Goal: Task Accomplishment & Management: Use online tool/utility

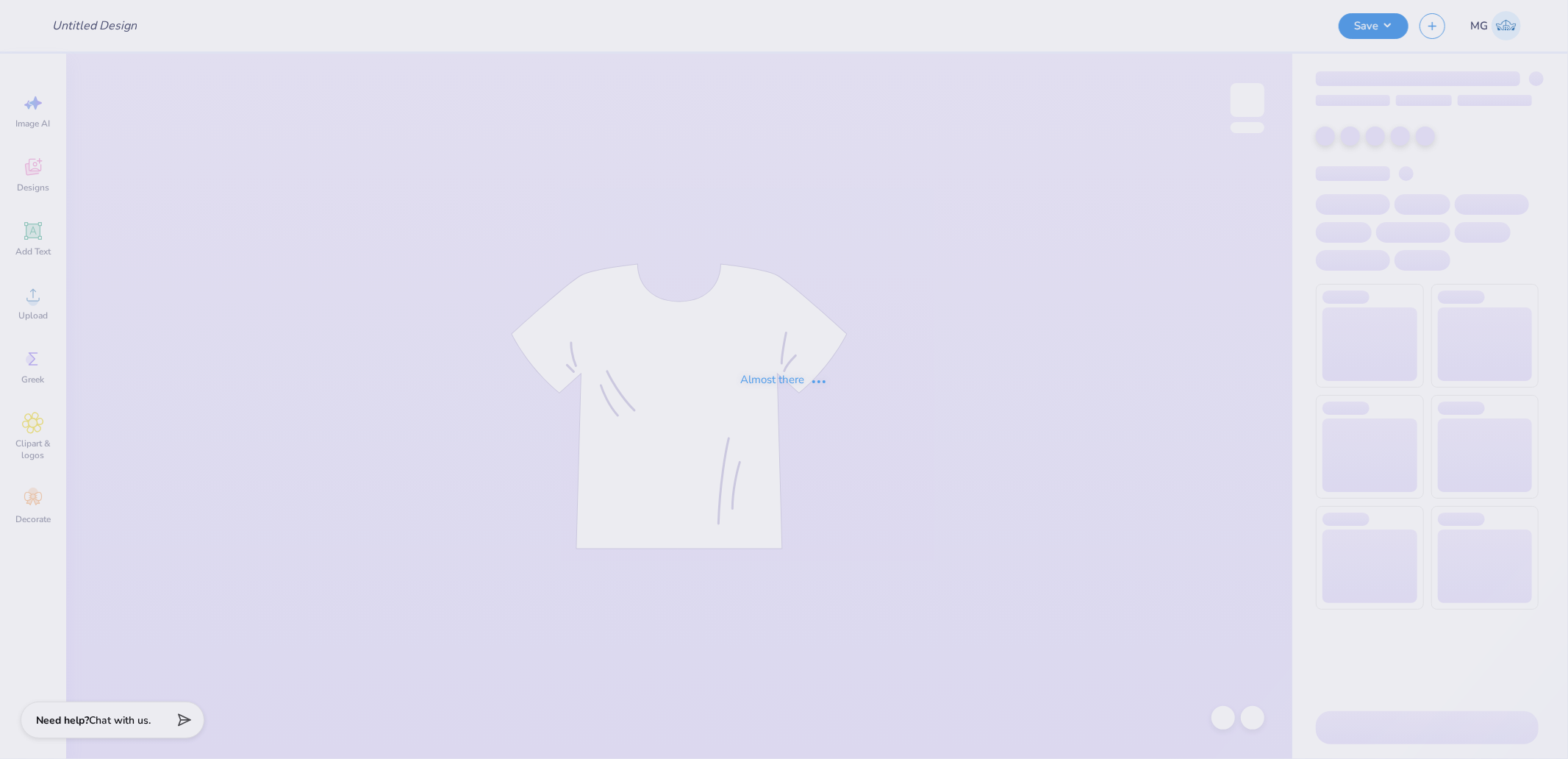
type input "tri sig sweat"
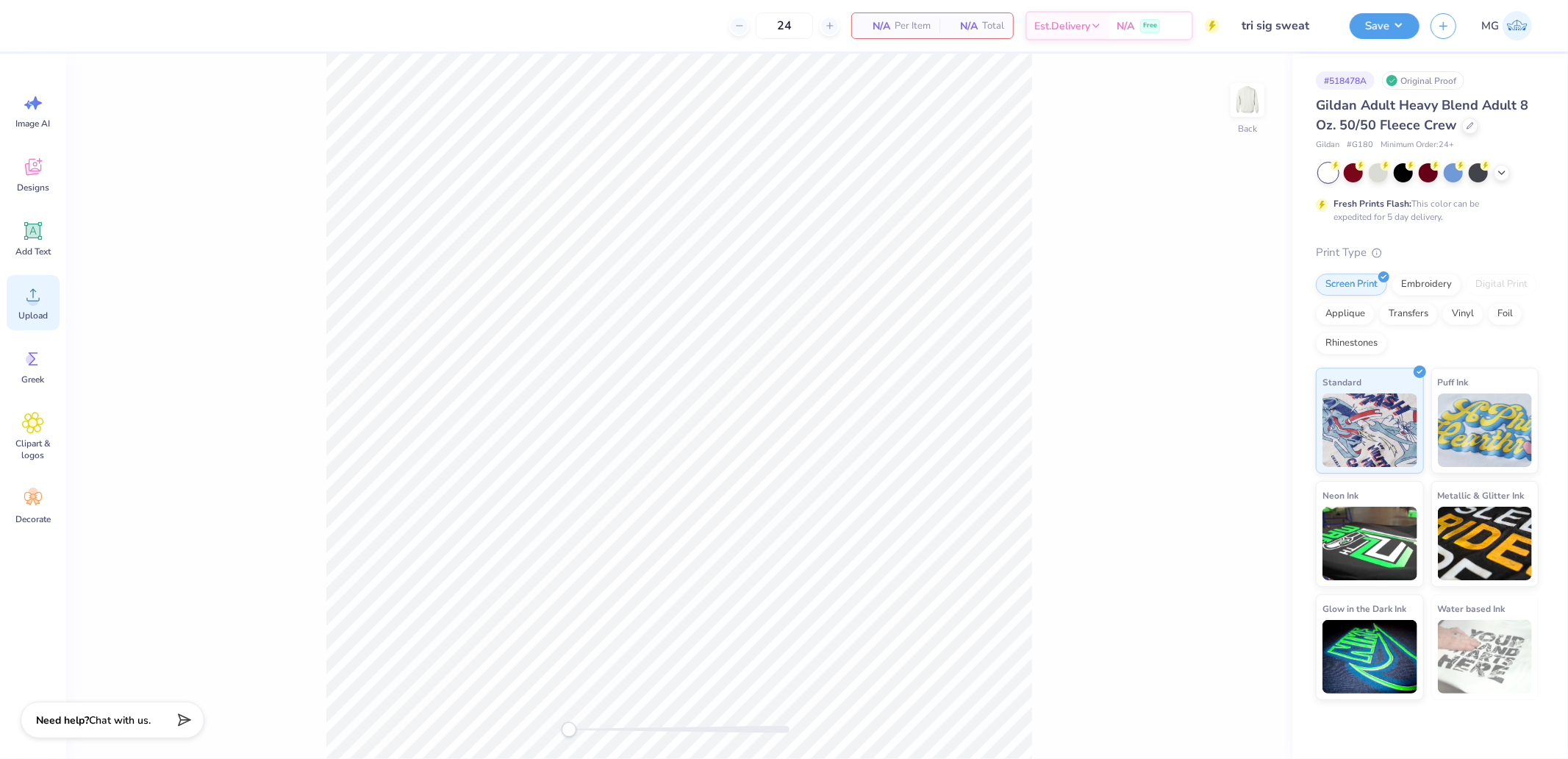
click at [27, 285] on icon at bounding box center [33, 295] width 22 height 22
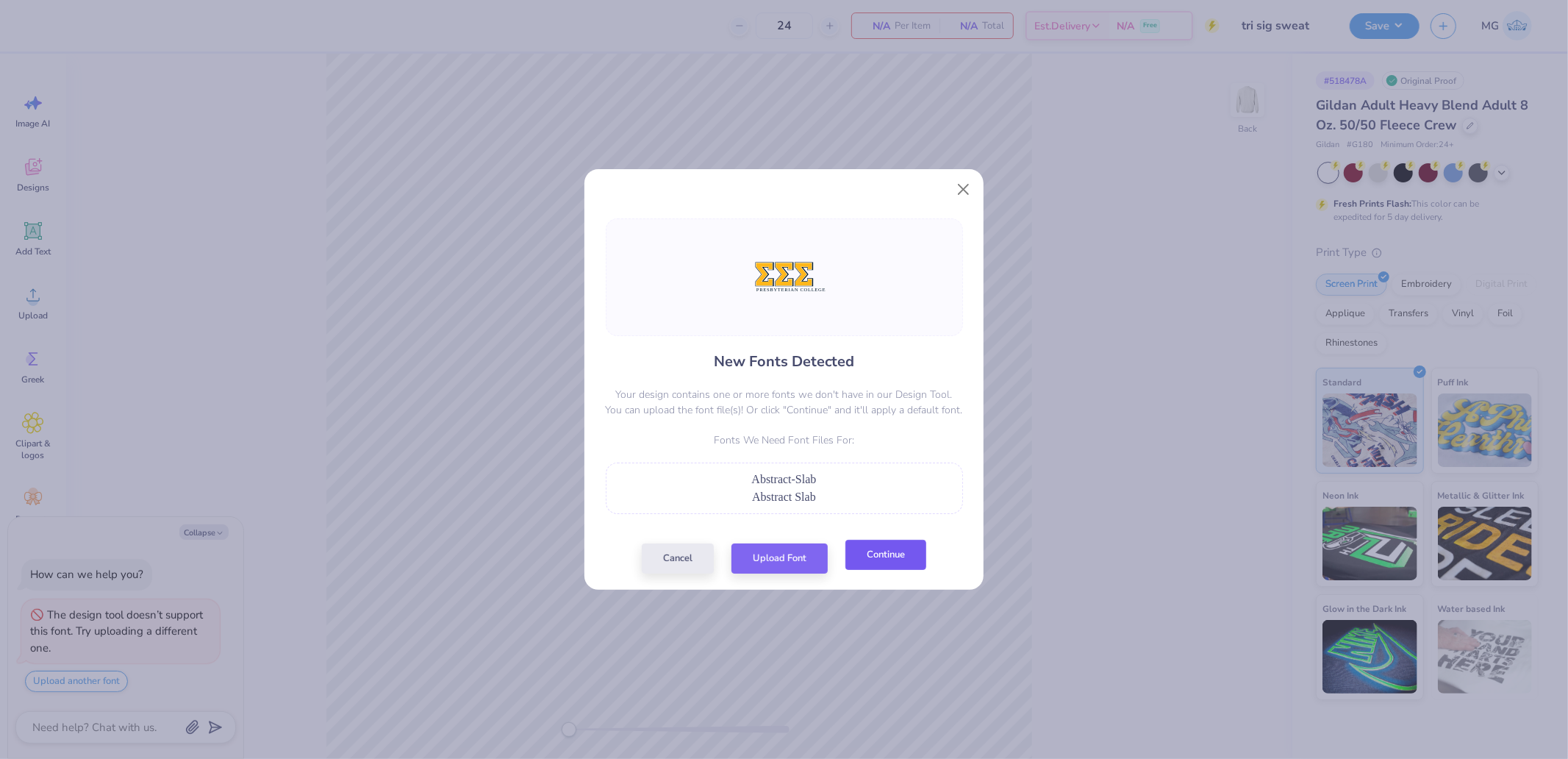
click at [886, 555] on button "Continue" at bounding box center [885, 554] width 80 height 30
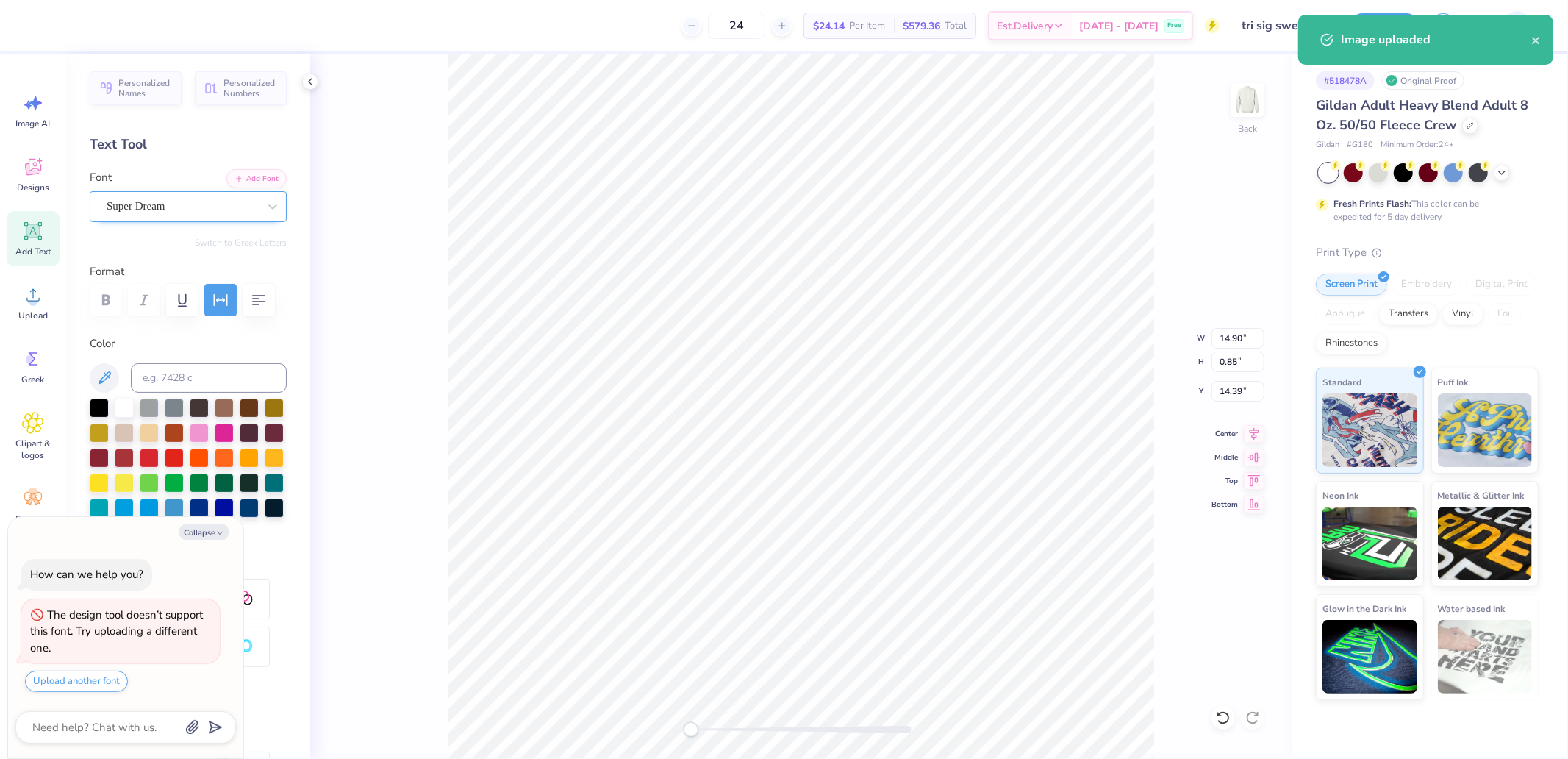
click at [149, 197] on div "Super Dream" at bounding box center [182, 206] width 154 height 23
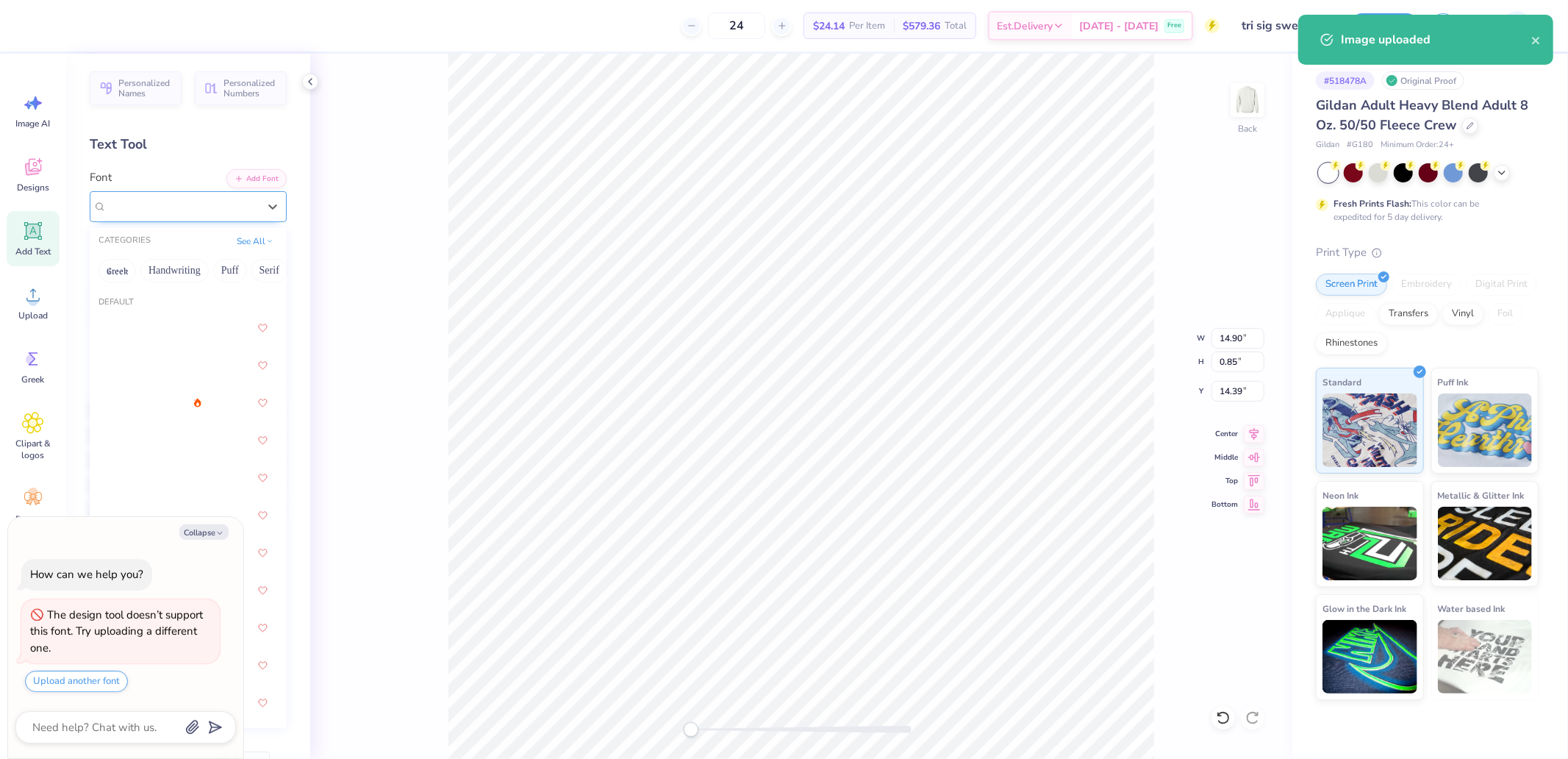
type textarea "x"
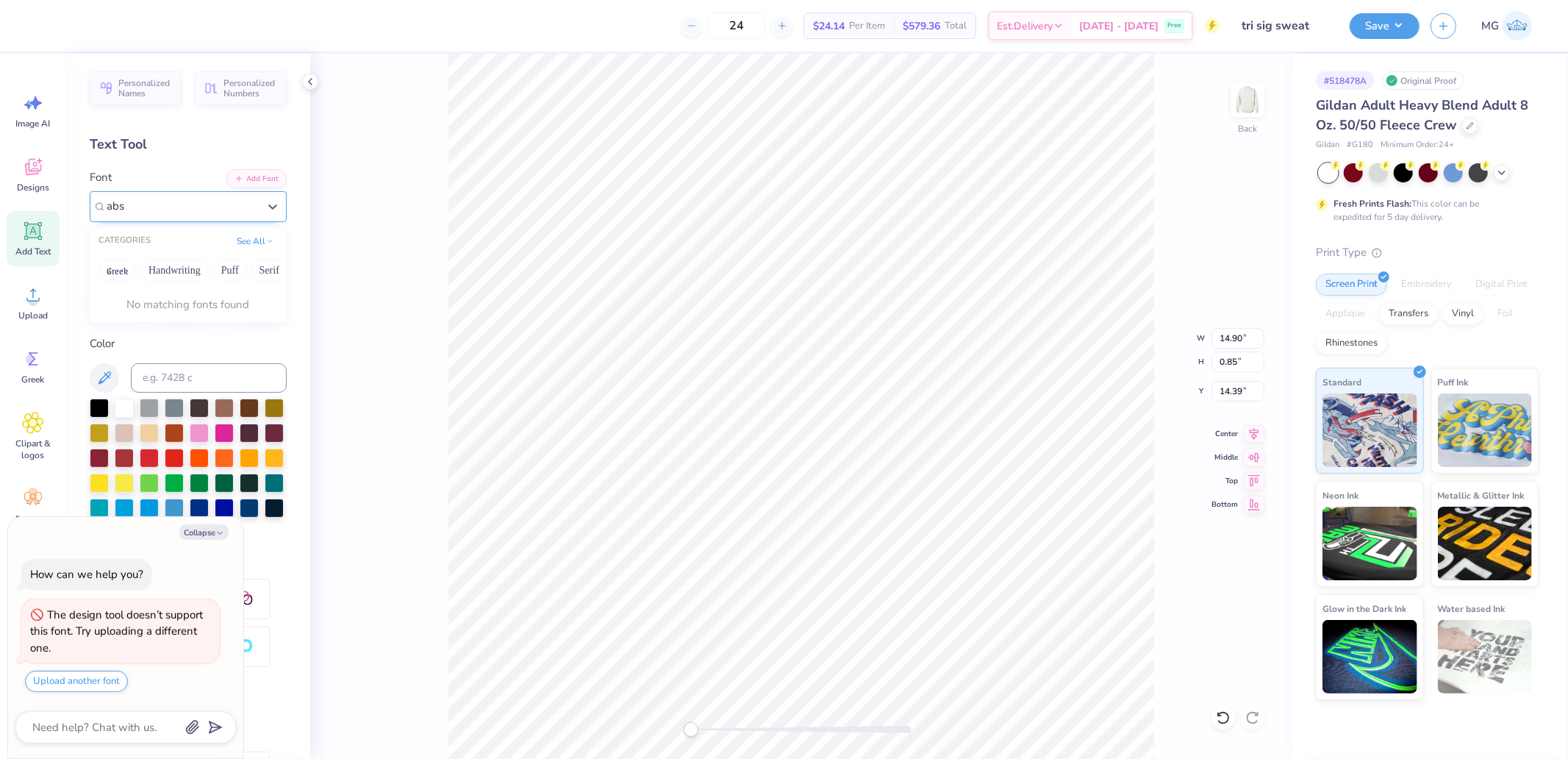
type input "abs"
type textarea "x"
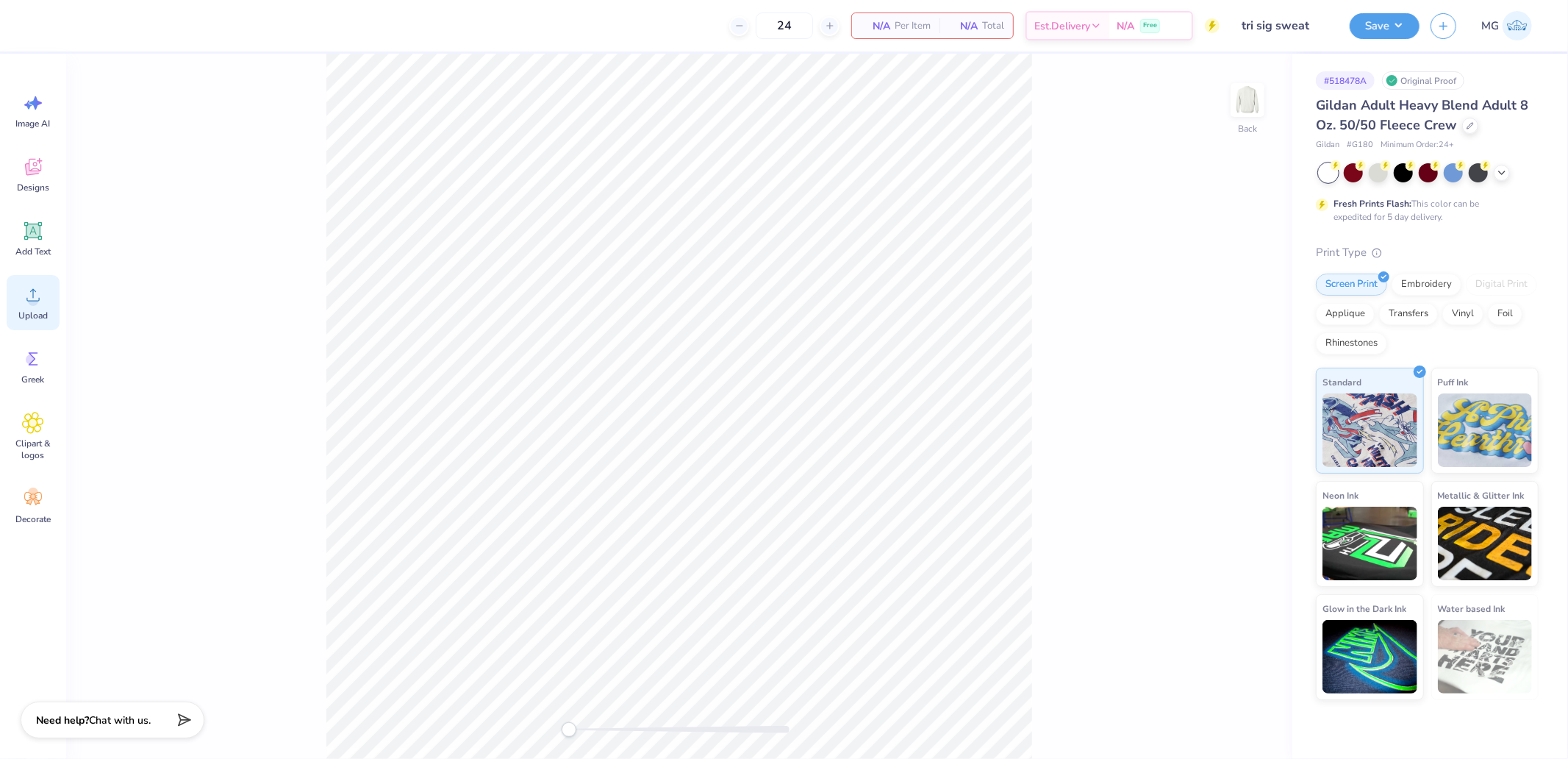
click at [43, 296] on icon at bounding box center [33, 295] width 22 height 22
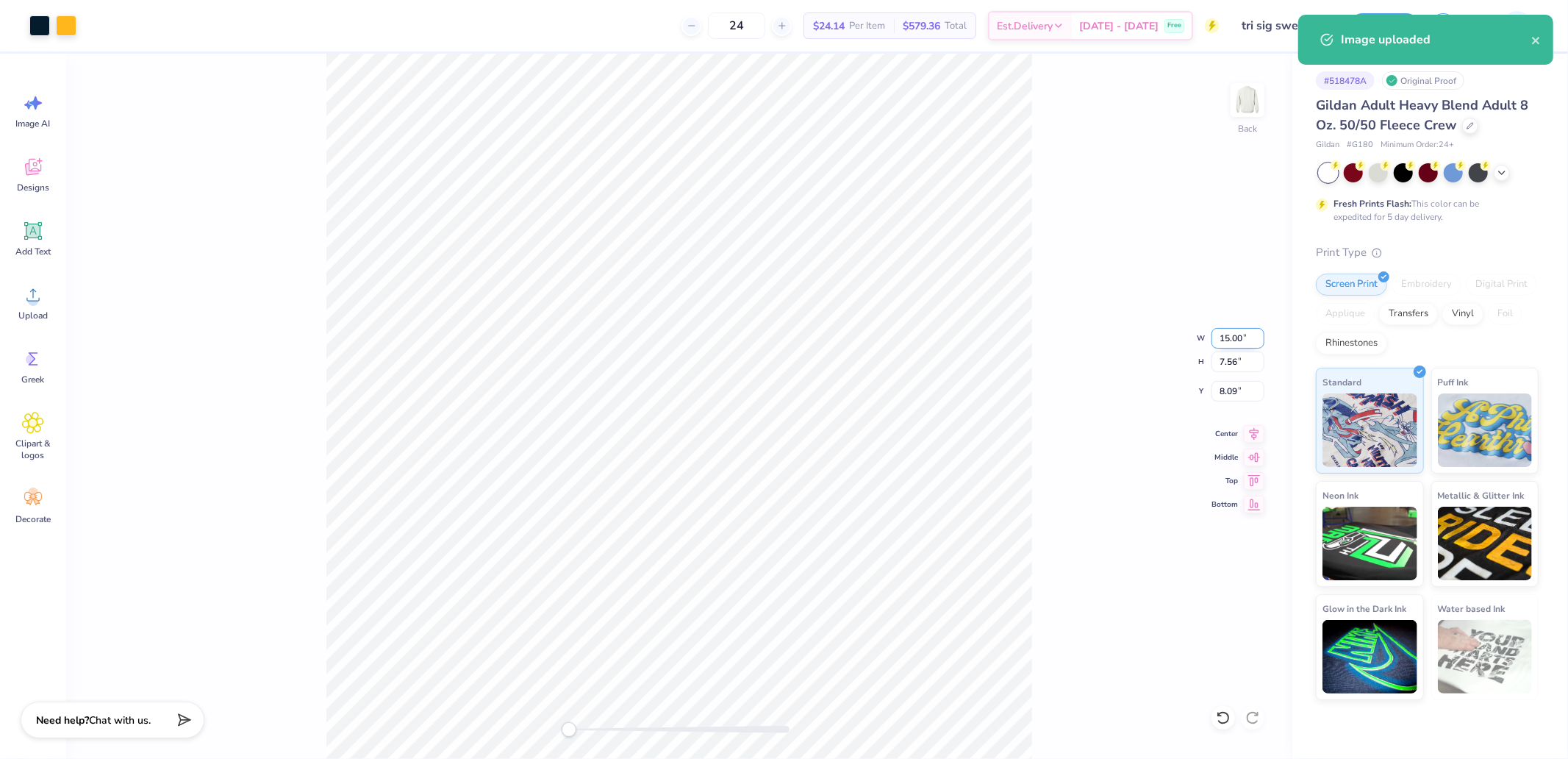
click at [1235, 337] on input "15.00" at bounding box center [1237, 338] width 53 height 21
type input "10.00"
type input "5.04"
click at [1257, 427] on icon at bounding box center [1254, 431] width 21 height 18
click at [1248, 387] on input "9.35" at bounding box center [1237, 391] width 53 height 21
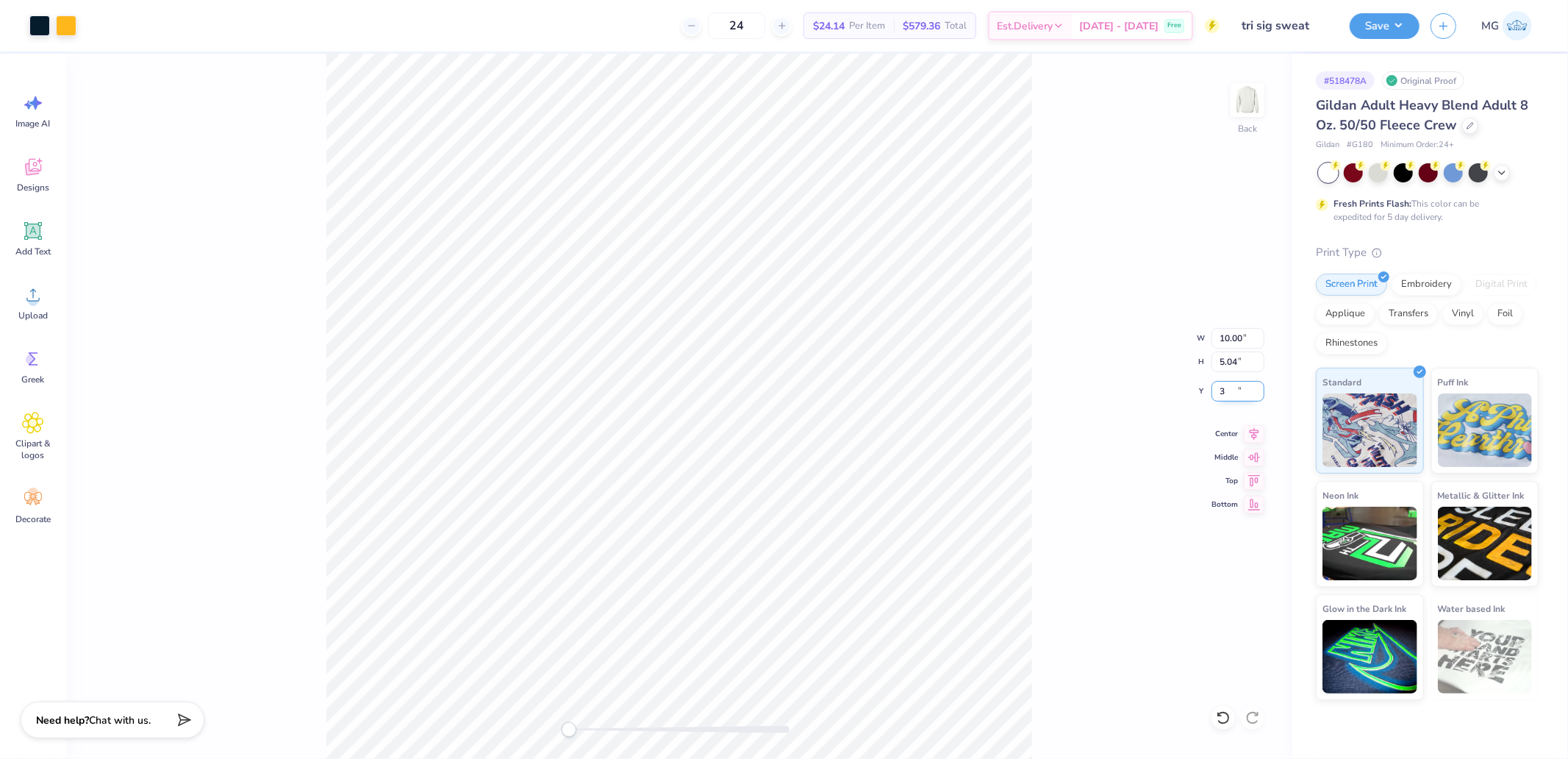
type input "3"
click at [1389, 31] on button "Save" at bounding box center [1385, 24] width 70 height 26
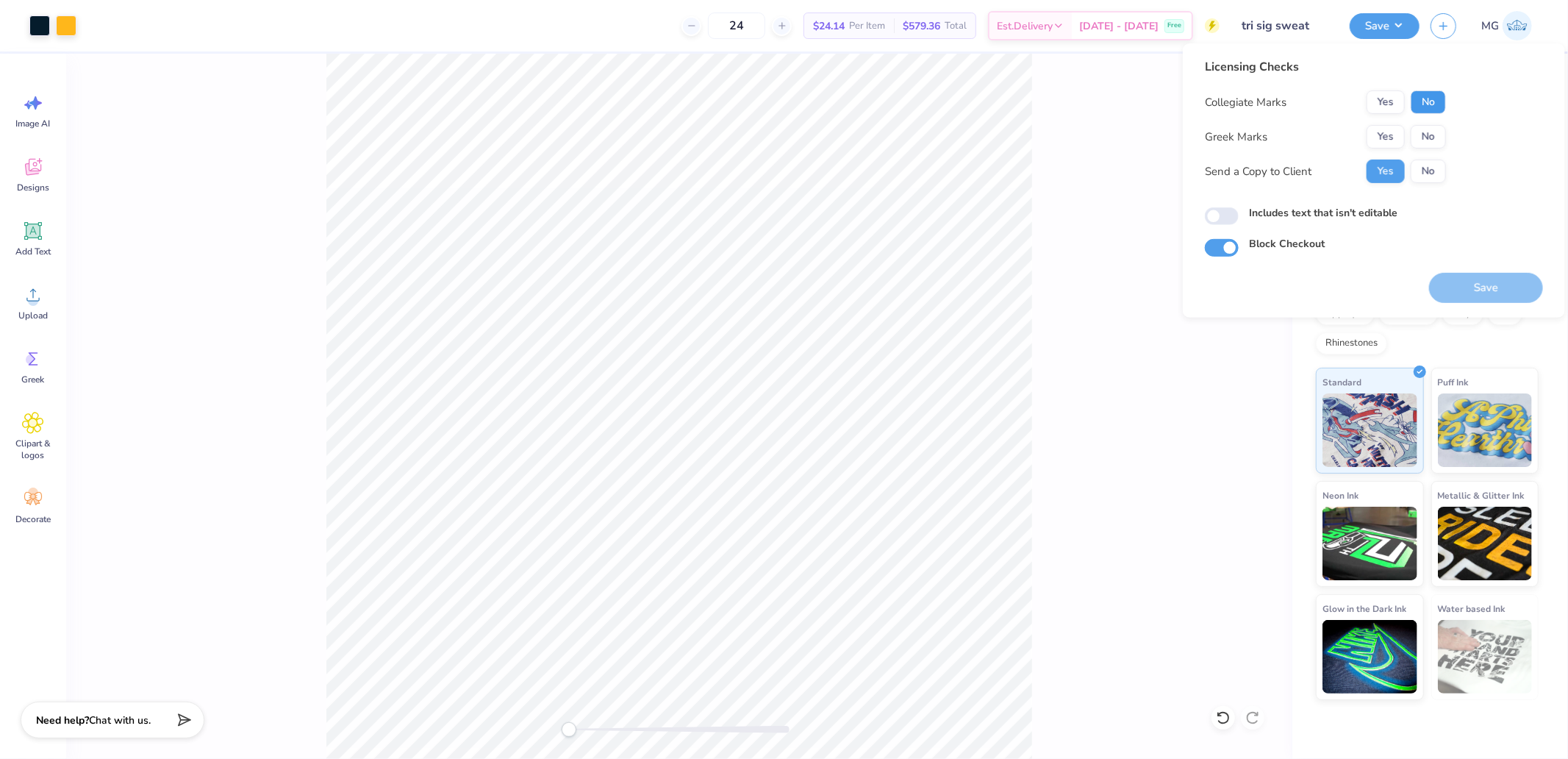
click at [1420, 99] on button "No" at bounding box center [1428, 102] width 35 height 23
click at [1386, 132] on button "Yes" at bounding box center [1385, 136] width 39 height 23
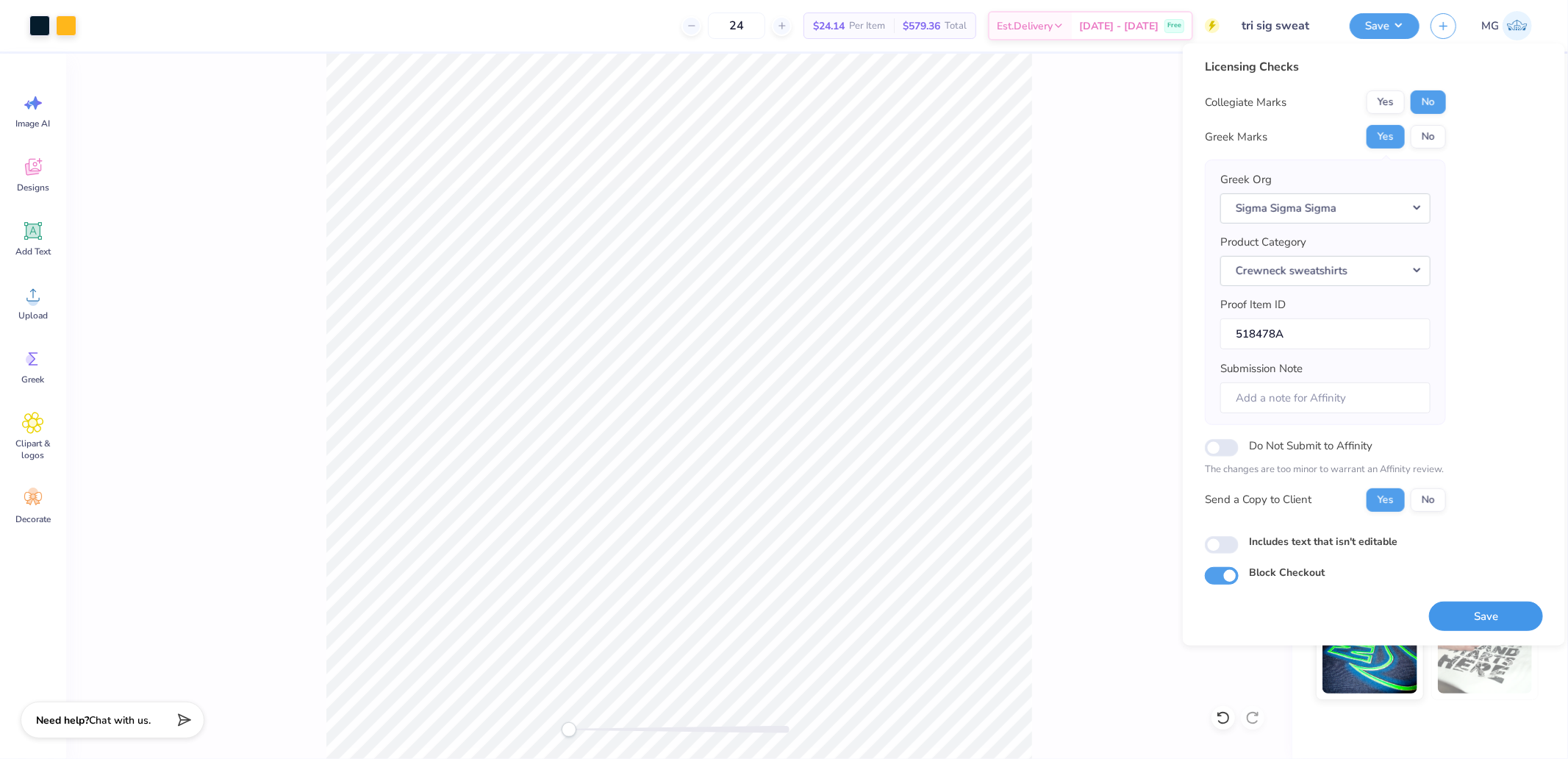
click at [1461, 622] on button "Save" at bounding box center [1485, 615] width 114 height 30
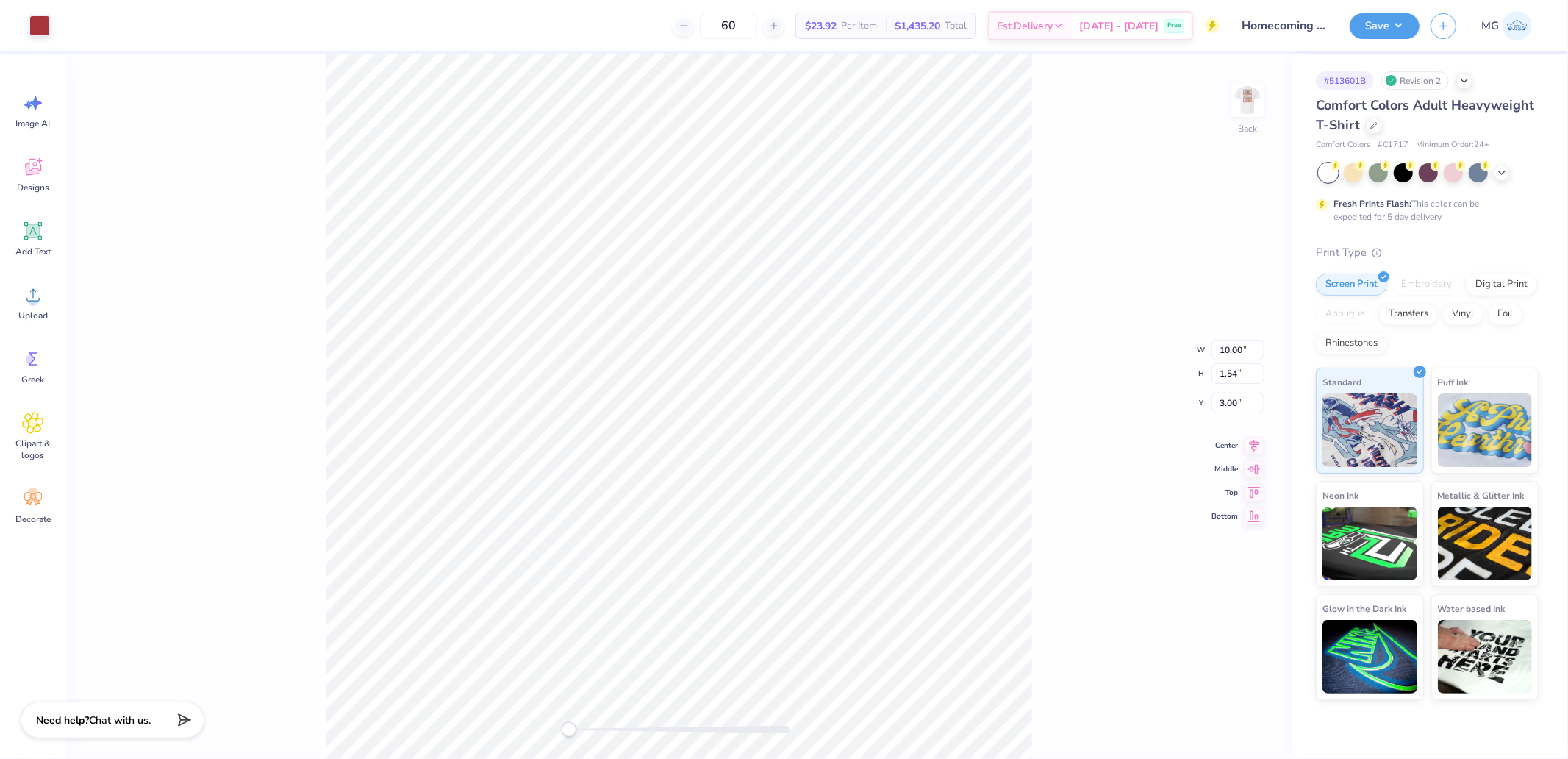
click at [52, 41] on div "Art colors 60 $23.92 Per Item $1,435.20 Total Est. Delivery [DATE] - [DATE] Fre…" at bounding box center [784, 26] width 1568 height 51
click at [41, 30] on div at bounding box center [39, 24] width 21 height 21
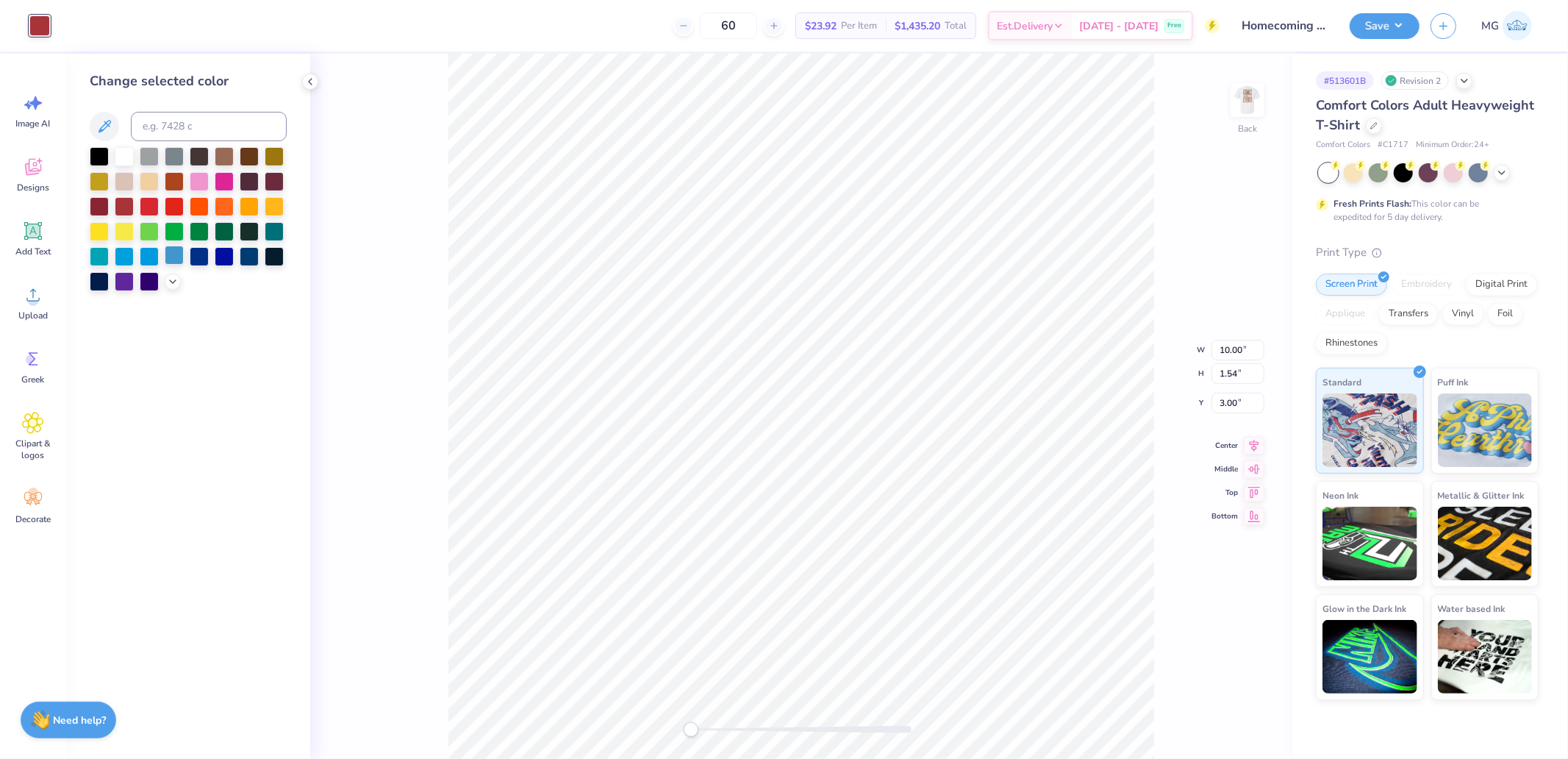
click at [174, 261] on div at bounding box center [174, 255] width 19 height 19
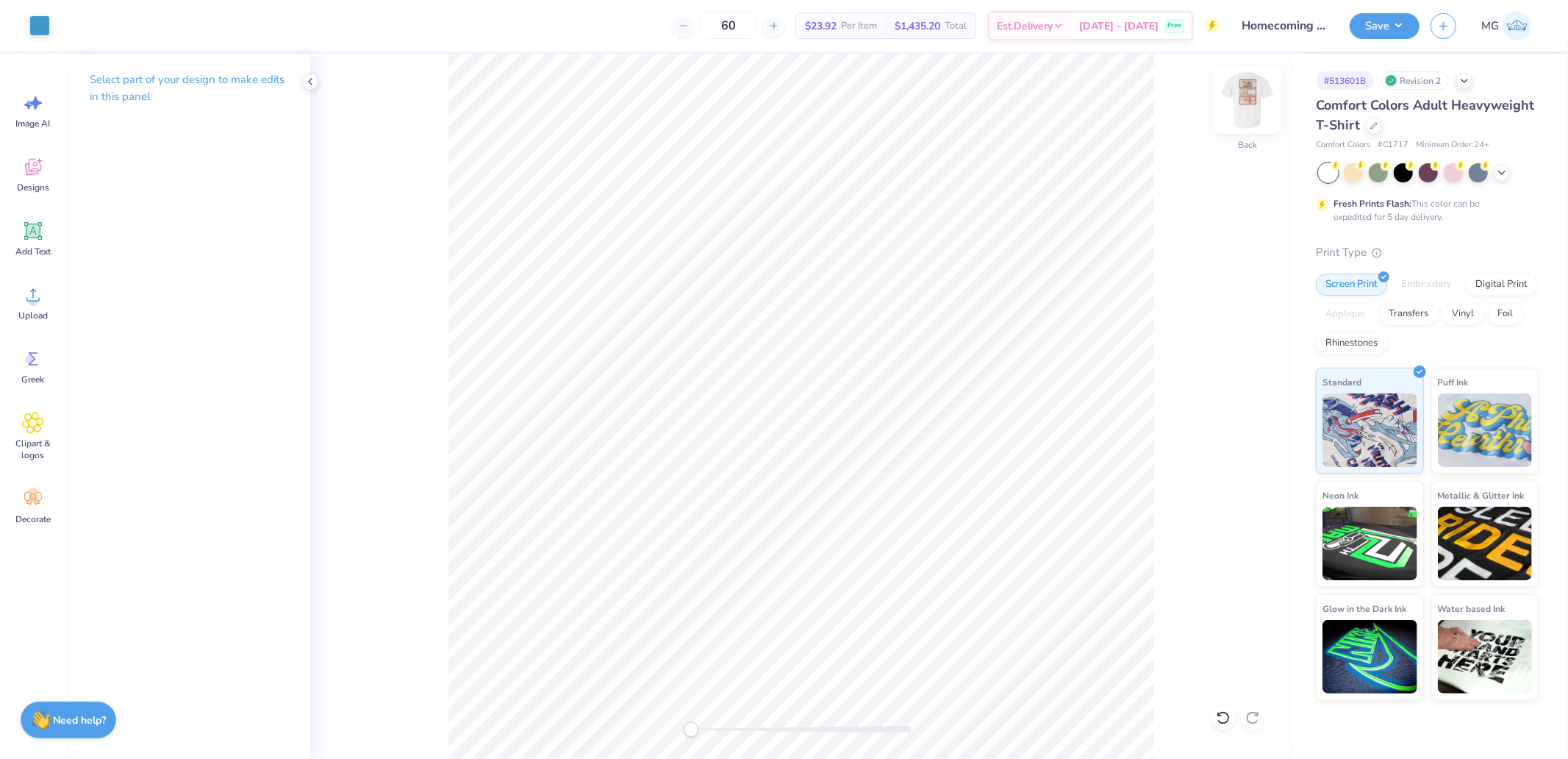
click at [1241, 109] on img at bounding box center [1247, 99] width 59 height 59
click at [140, 22] on div at bounding box center [146, 24] width 21 height 21
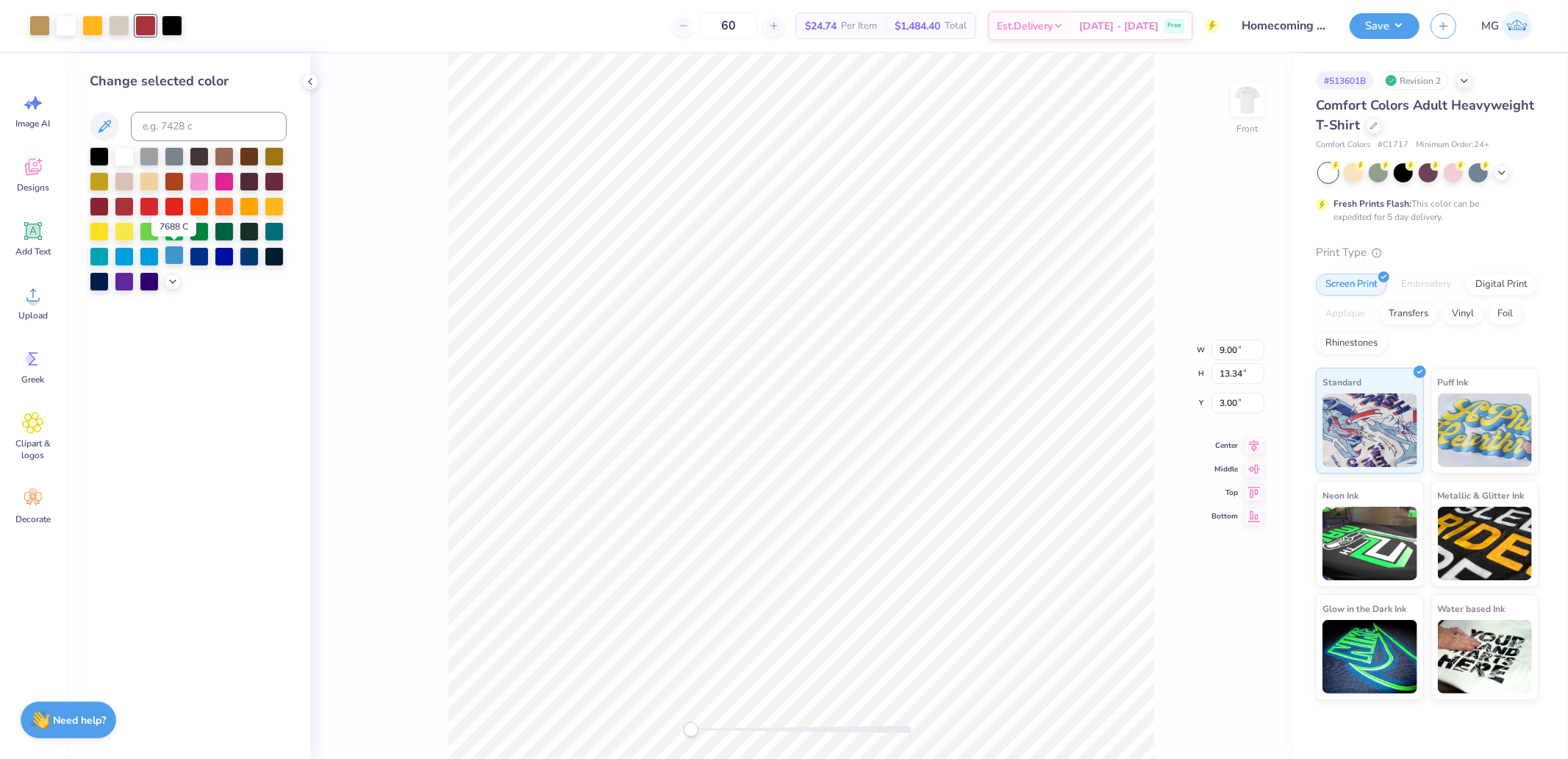
click at [174, 253] on div at bounding box center [174, 255] width 19 height 19
click at [177, 27] on div at bounding box center [172, 24] width 21 height 21
click at [276, 252] on div at bounding box center [274, 255] width 19 height 19
click at [101, 32] on div at bounding box center [92, 24] width 21 height 21
click at [174, 284] on icon at bounding box center [173, 280] width 12 height 12
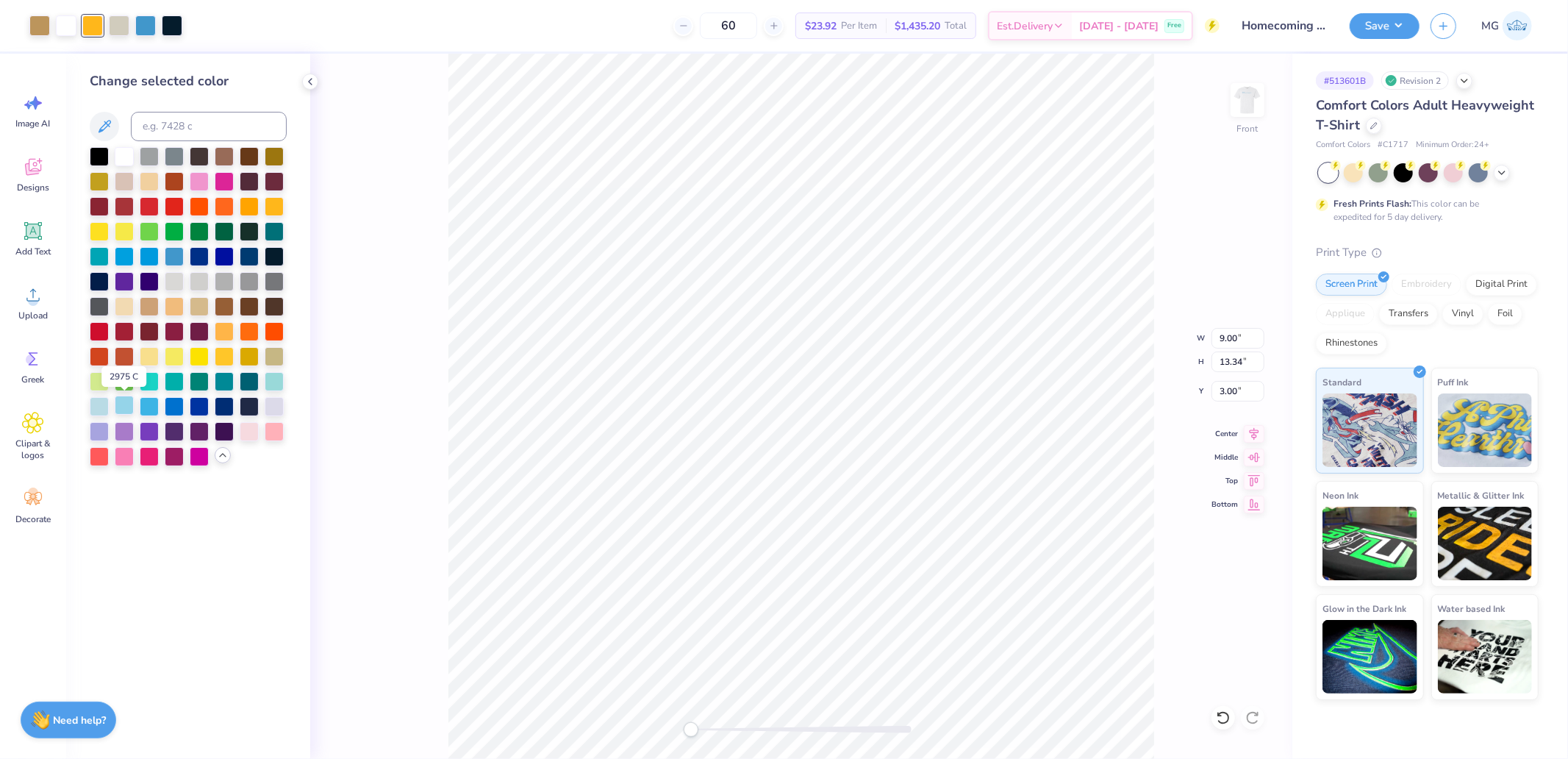
click at [115, 406] on div at bounding box center [124, 405] width 19 height 19
click at [98, 404] on div at bounding box center [99, 405] width 19 height 19
click at [44, 23] on div at bounding box center [39, 24] width 21 height 21
click at [152, 403] on div at bounding box center [149, 405] width 19 height 19
click at [149, 356] on div at bounding box center [149, 355] width 19 height 19
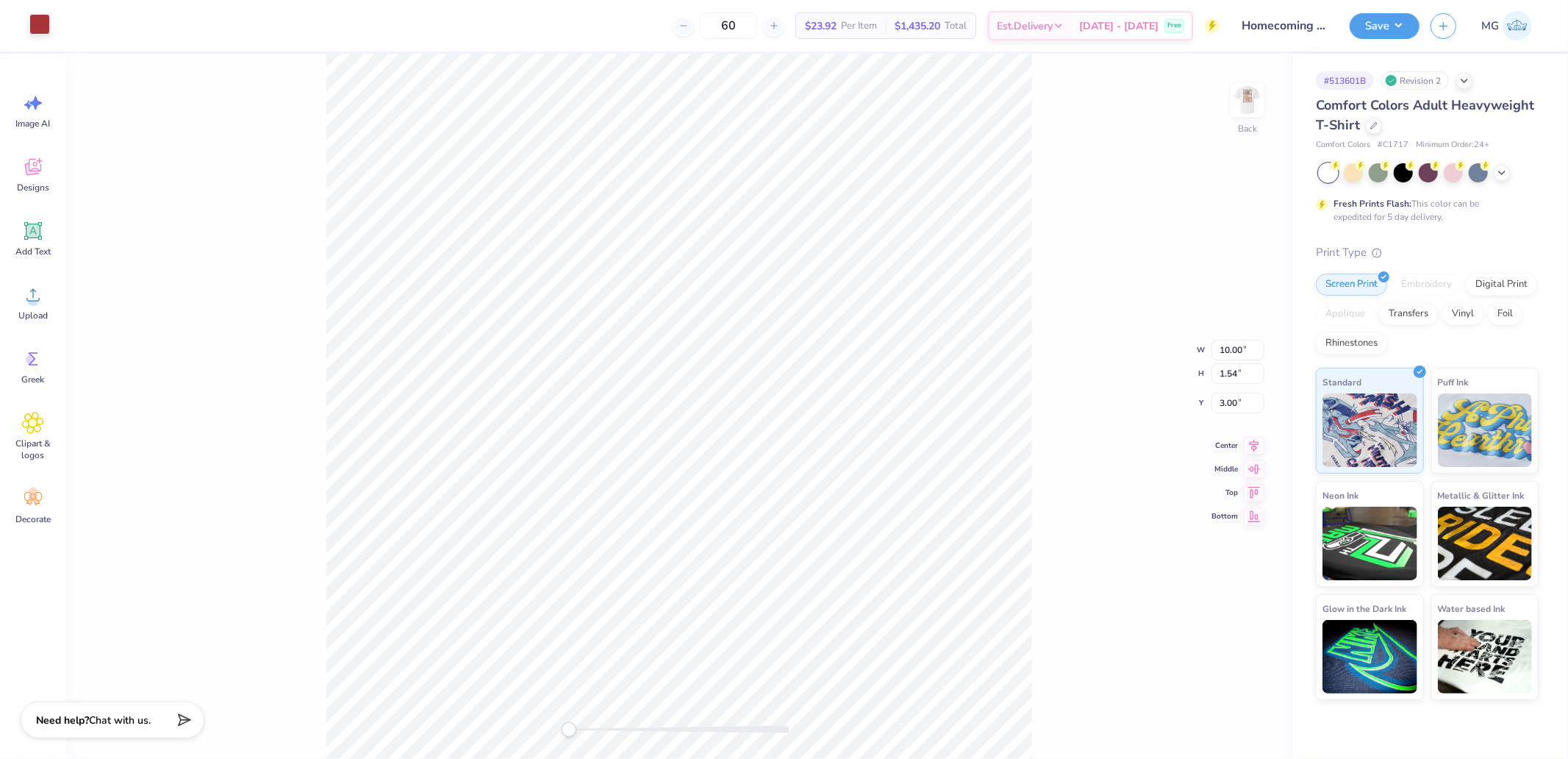
click at [32, 16] on div at bounding box center [39, 24] width 21 height 21
click at [1237, 99] on img at bounding box center [1247, 99] width 59 height 59
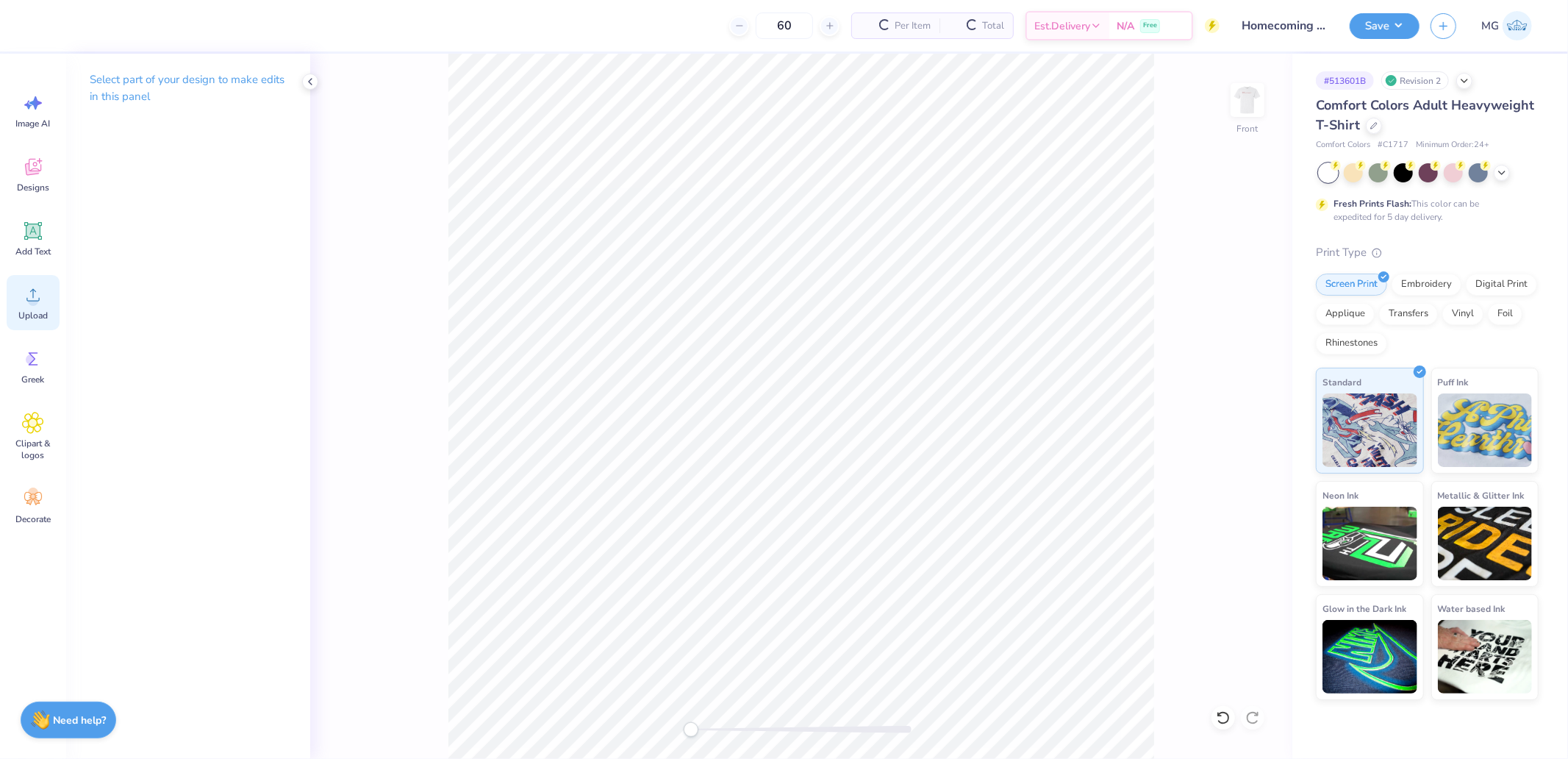
click at [38, 287] on icon at bounding box center [33, 295] width 22 height 22
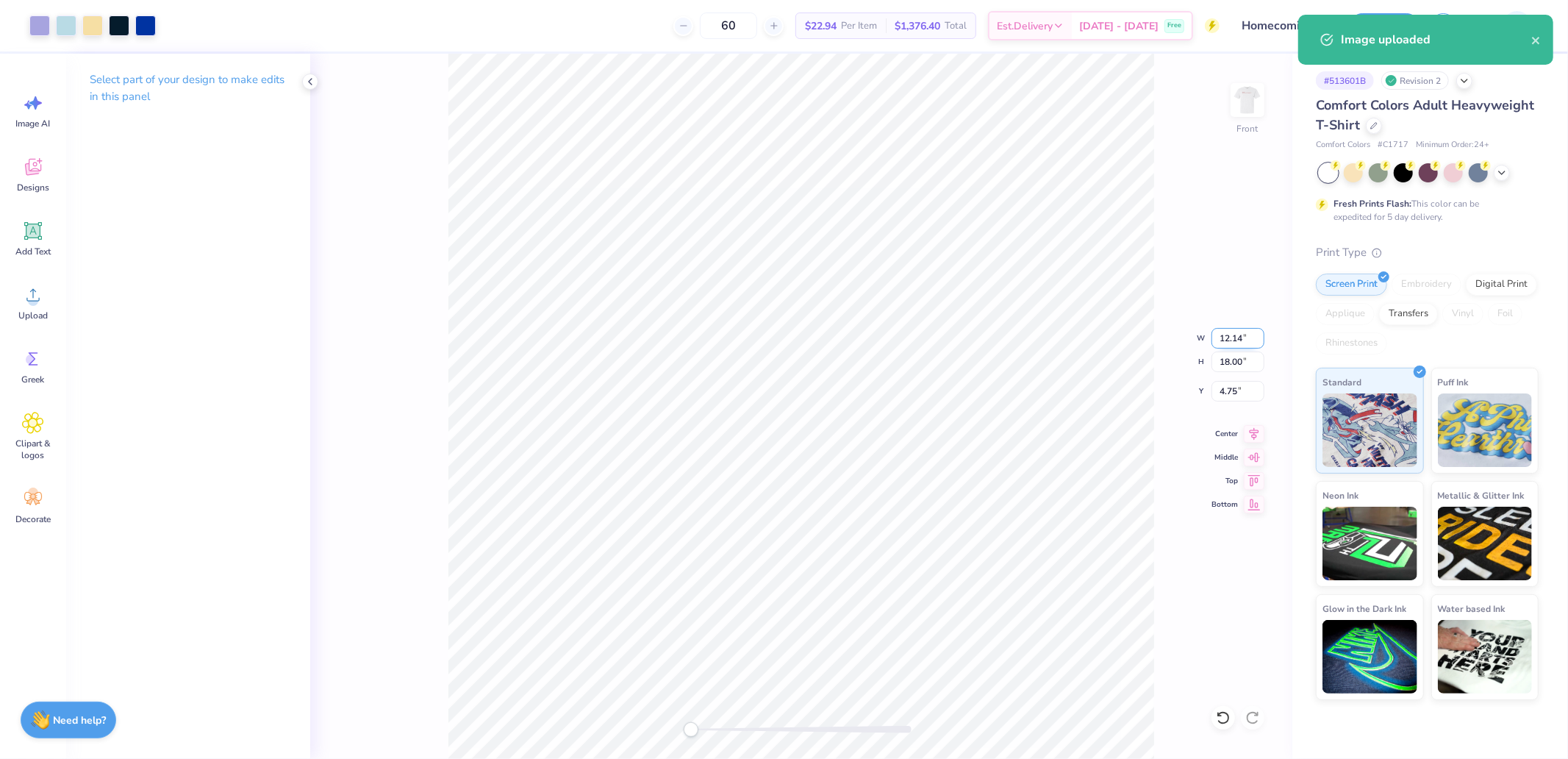
click at [1242, 336] on input "12.14" at bounding box center [1237, 338] width 53 height 21
type input "9.00"
type input "13.34"
type input "7.08"
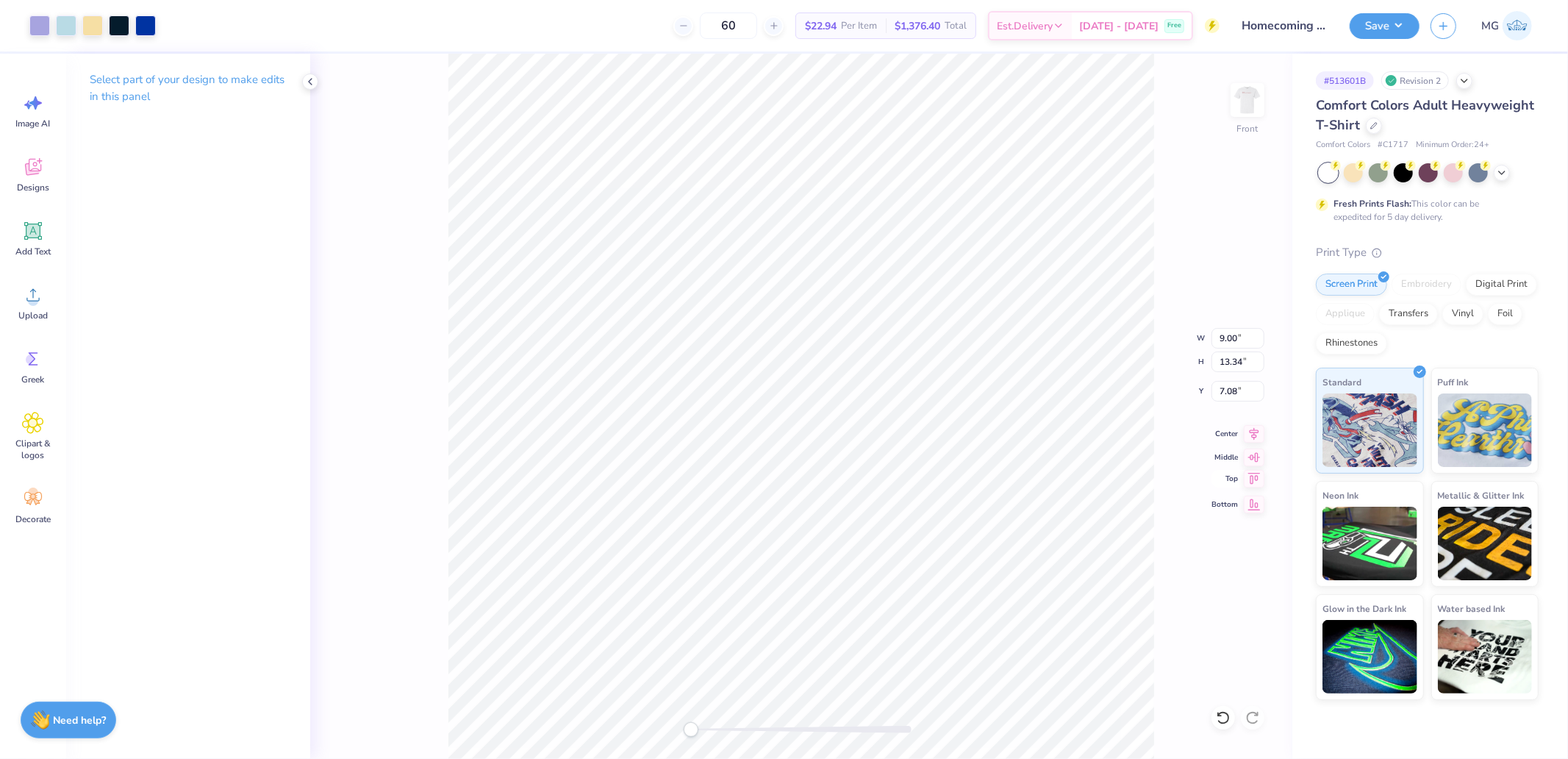
click at [1252, 475] on icon at bounding box center [1254, 478] width 21 height 18
click at [1240, 394] on input "7.08" at bounding box center [1237, 391] width 53 height 21
type input "3"
click at [1252, 99] on img at bounding box center [1247, 99] width 59 height 59
click at [38, 22] on div at bounding box center [39, 24] width 21 height 21
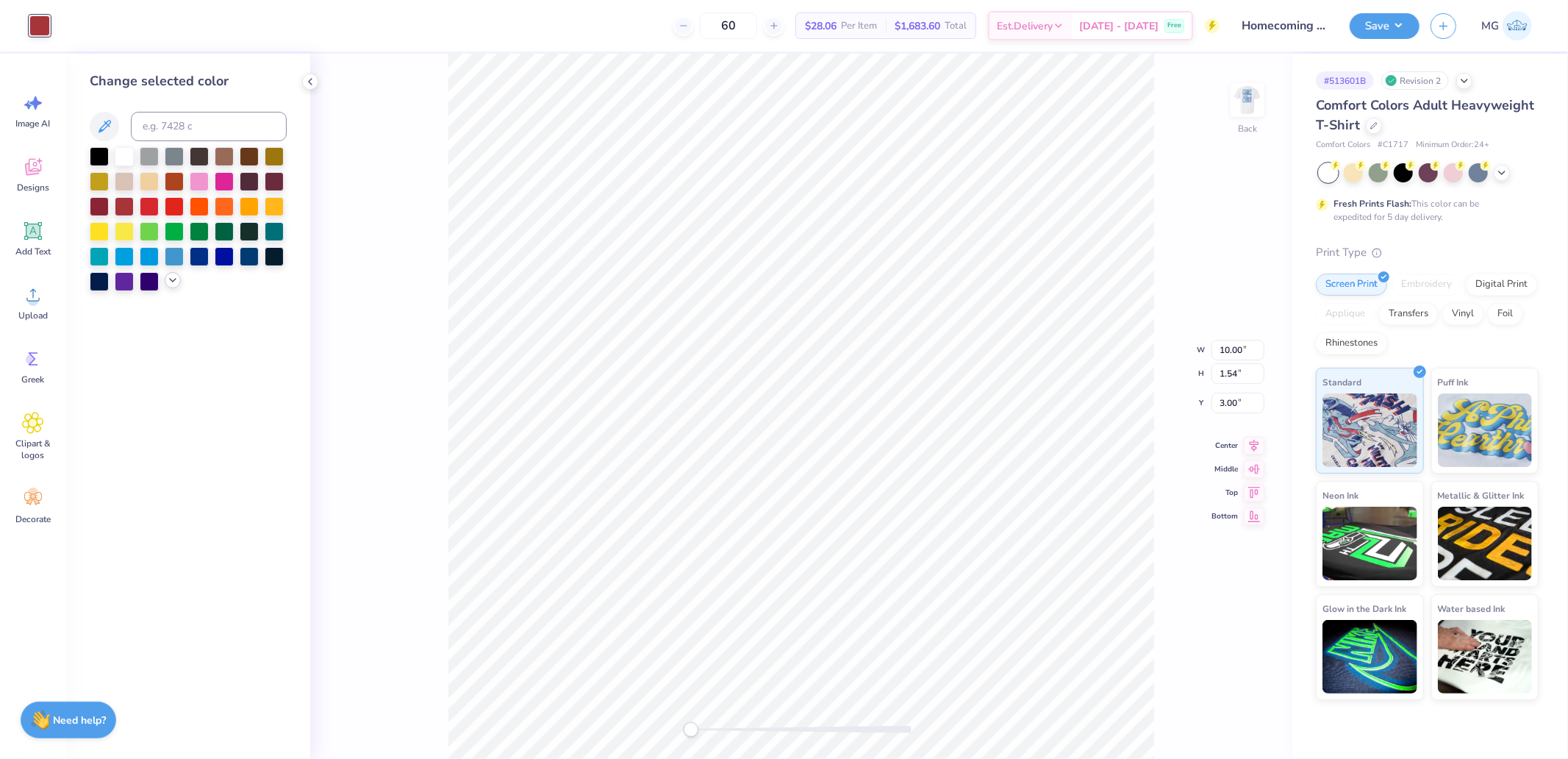
click at [170, 284] on icon at bounding box center [173, 280] width 12 height 12
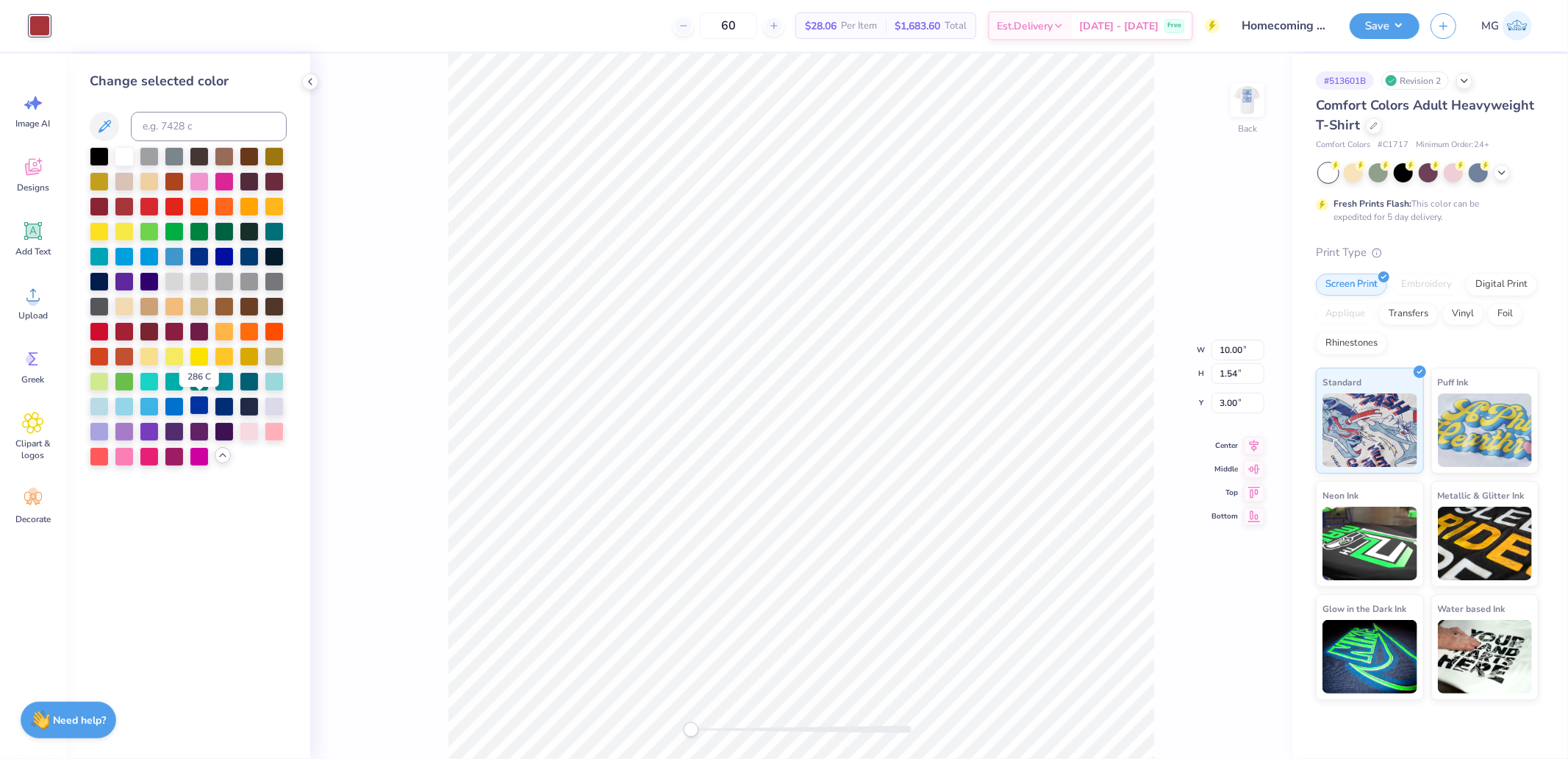
click at [199, 401] on div at bounding box center [199, 405] width 19 height 19
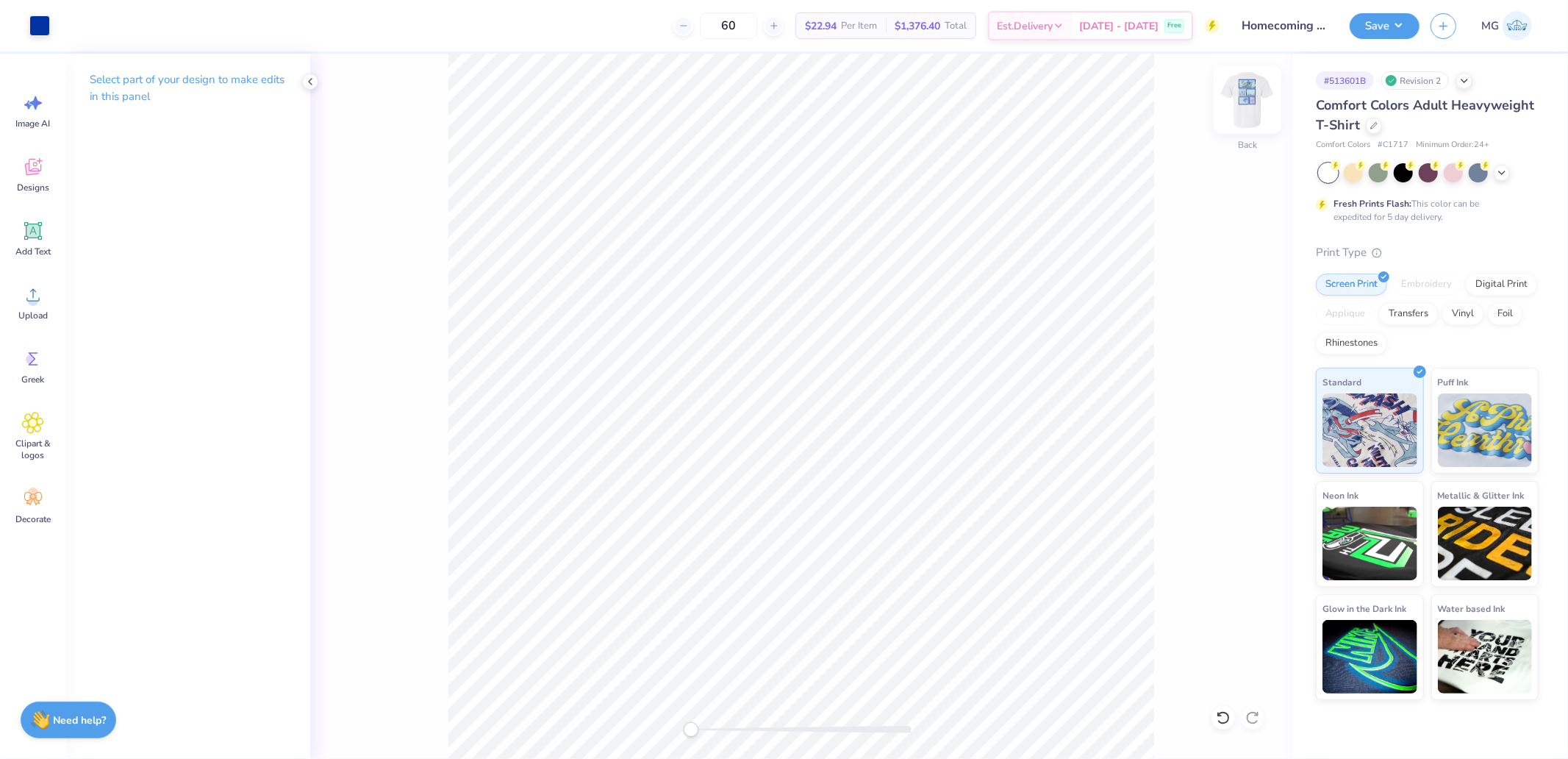
click at [1240, 100] on img at bounding box center [1247, 99] width 59 height 59
click at [1380, 33] on button "Save" at bounding box center [1385, 24] width 70 height 26
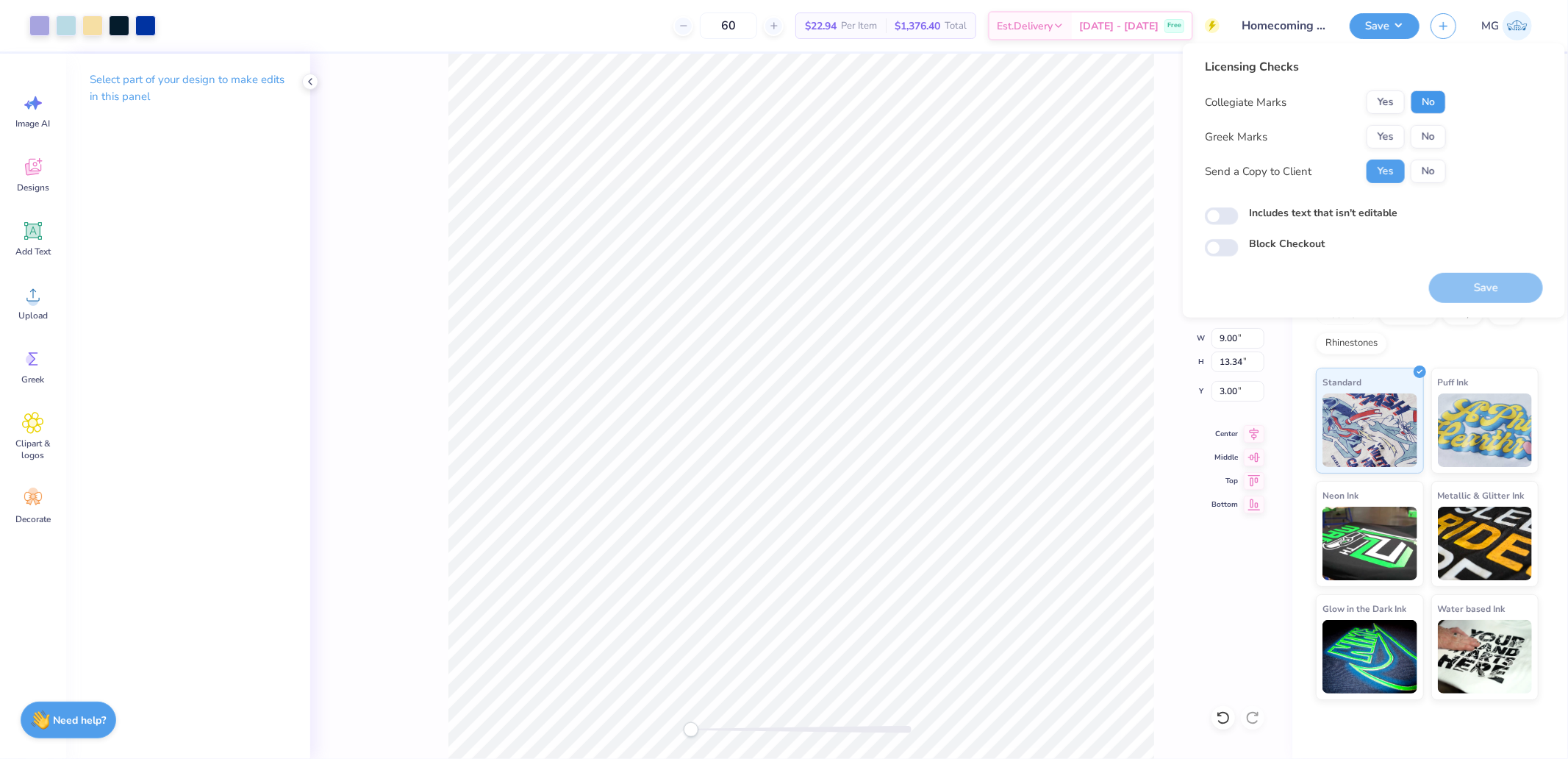
click at [1431, 111] on button "No" at bounding box center [1428, 102] width 35 height 23
click at [1431, 136] on button "No" at bounding box center [1428, 136] width 35 height 23
click at [1480, 289] on button "Save" at bounding box center [1485, 287] width 114 height 30
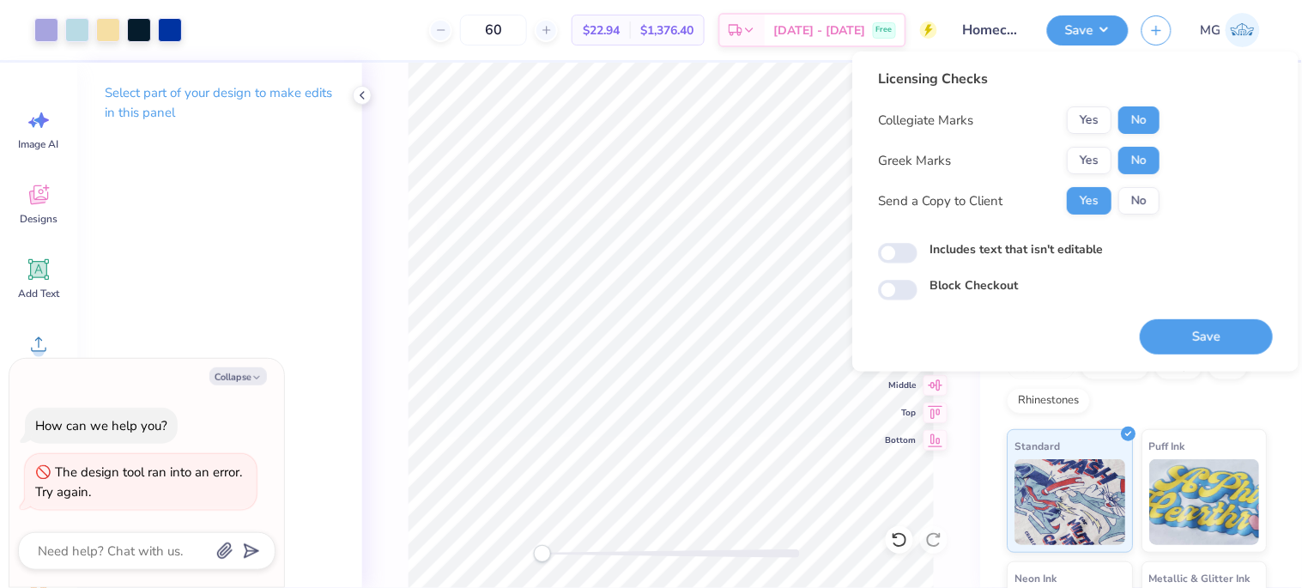
click at [1177, 330] on button "Save" at bounding box center [1206, 336] width 133 height 35
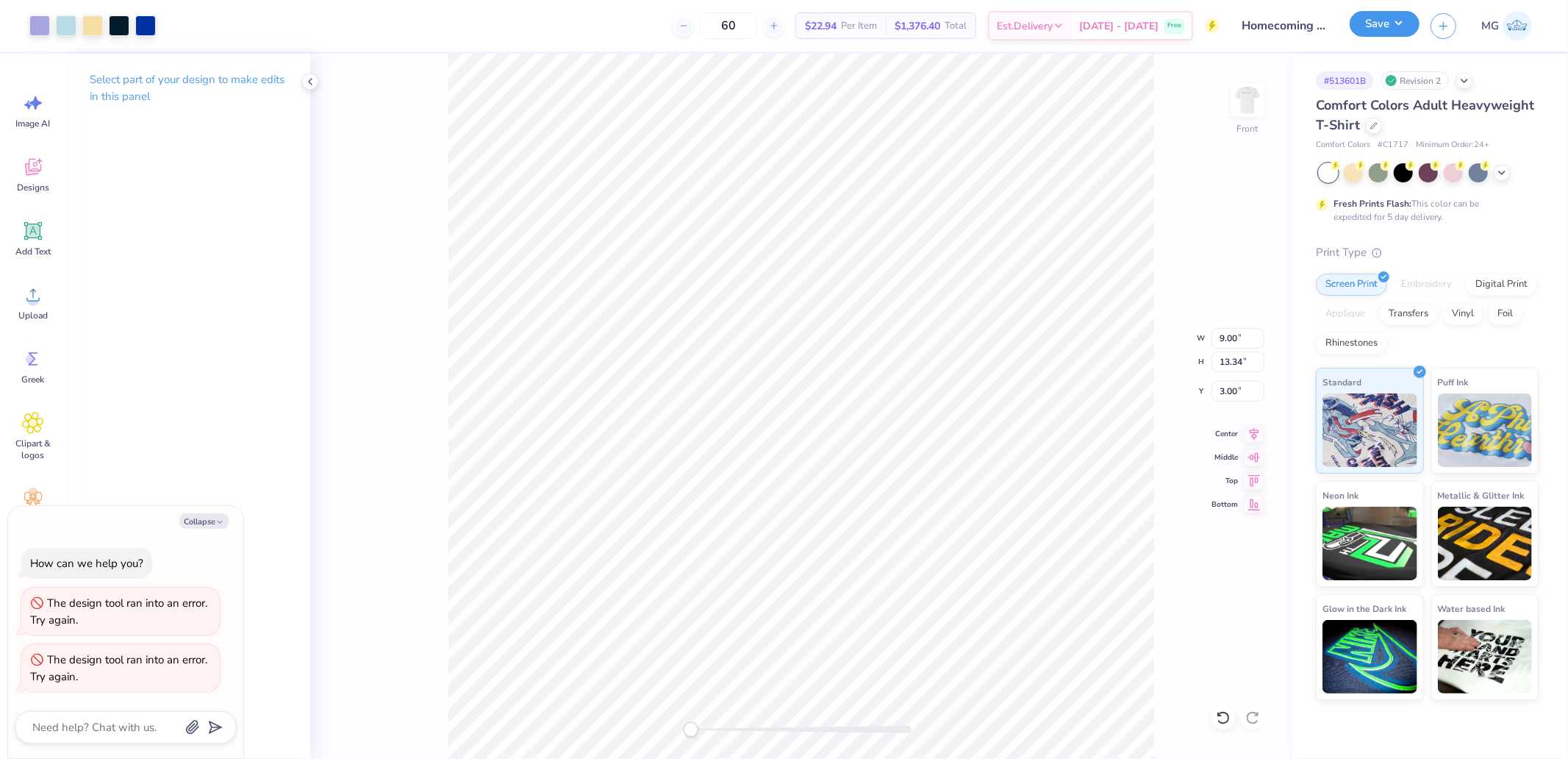
click at [1391, 37] on button "Save" at bounding box center [1385, 24] width 70 height 26
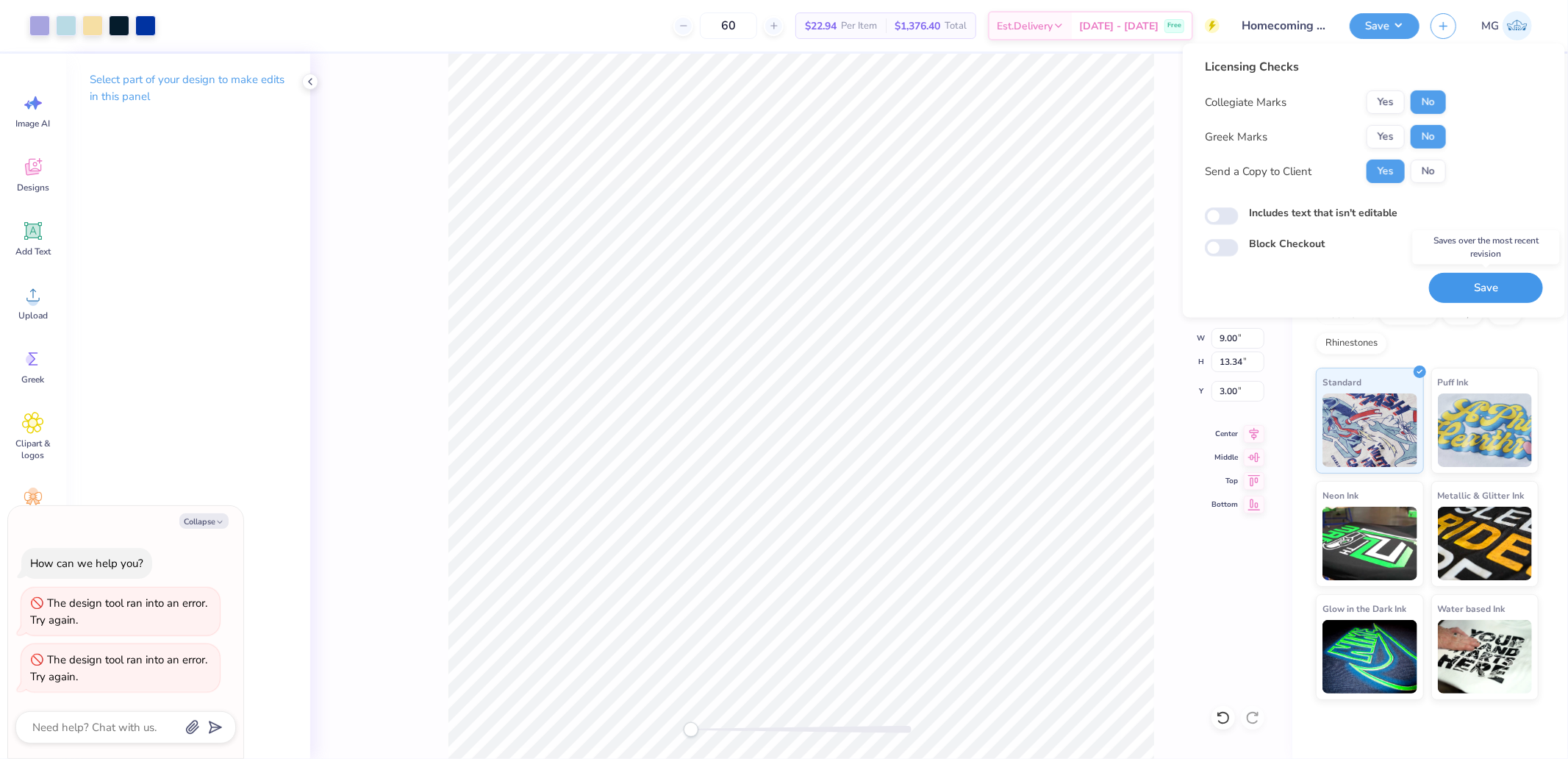
click at [1469, 290] on button "Save" at bounding box center [1485, 287] width 114 height 30
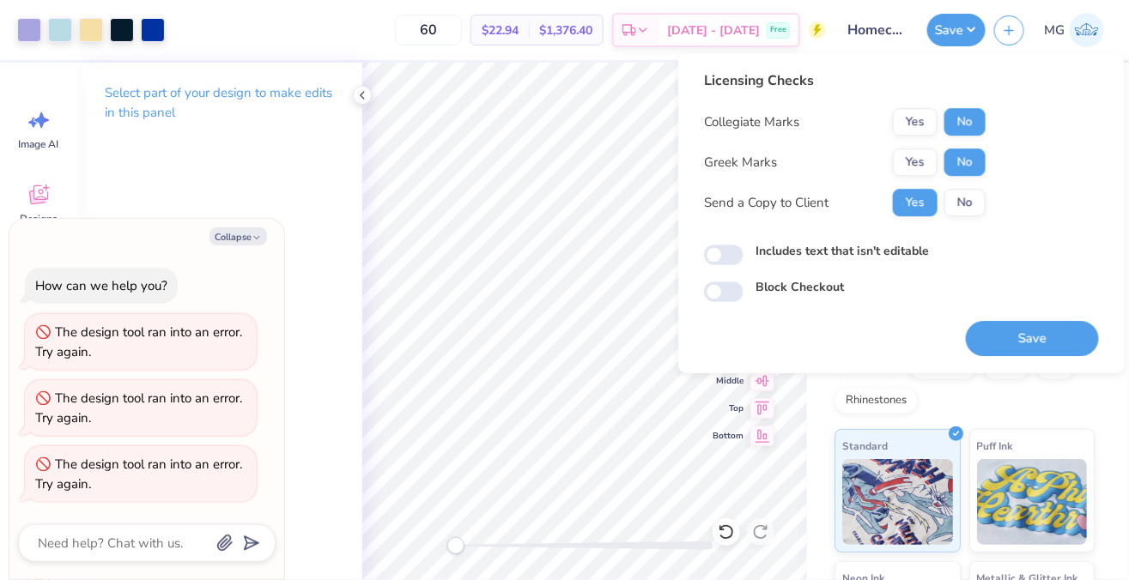
type textarea "x"
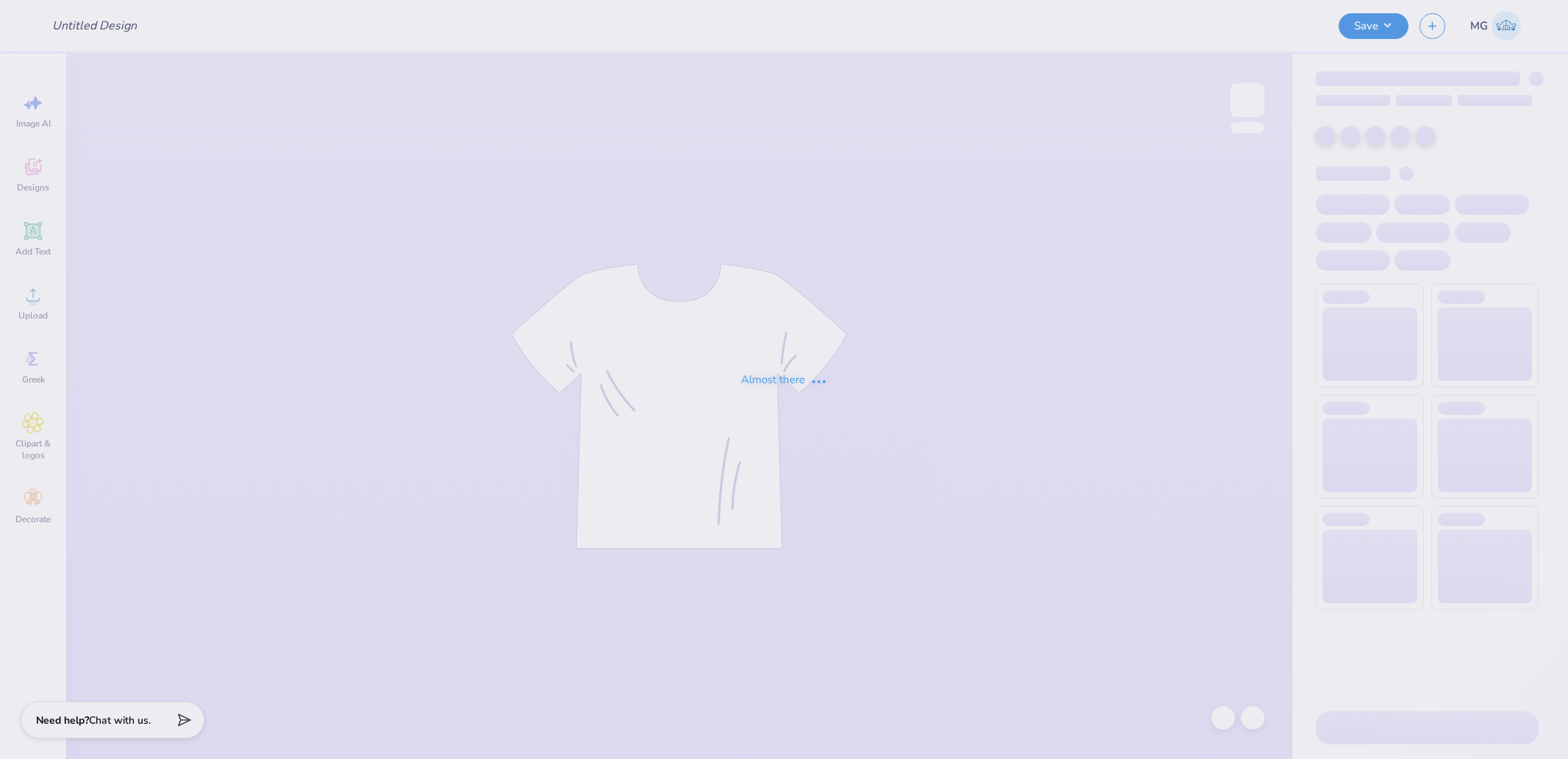
type input "Homecoming Shirts for TTO"
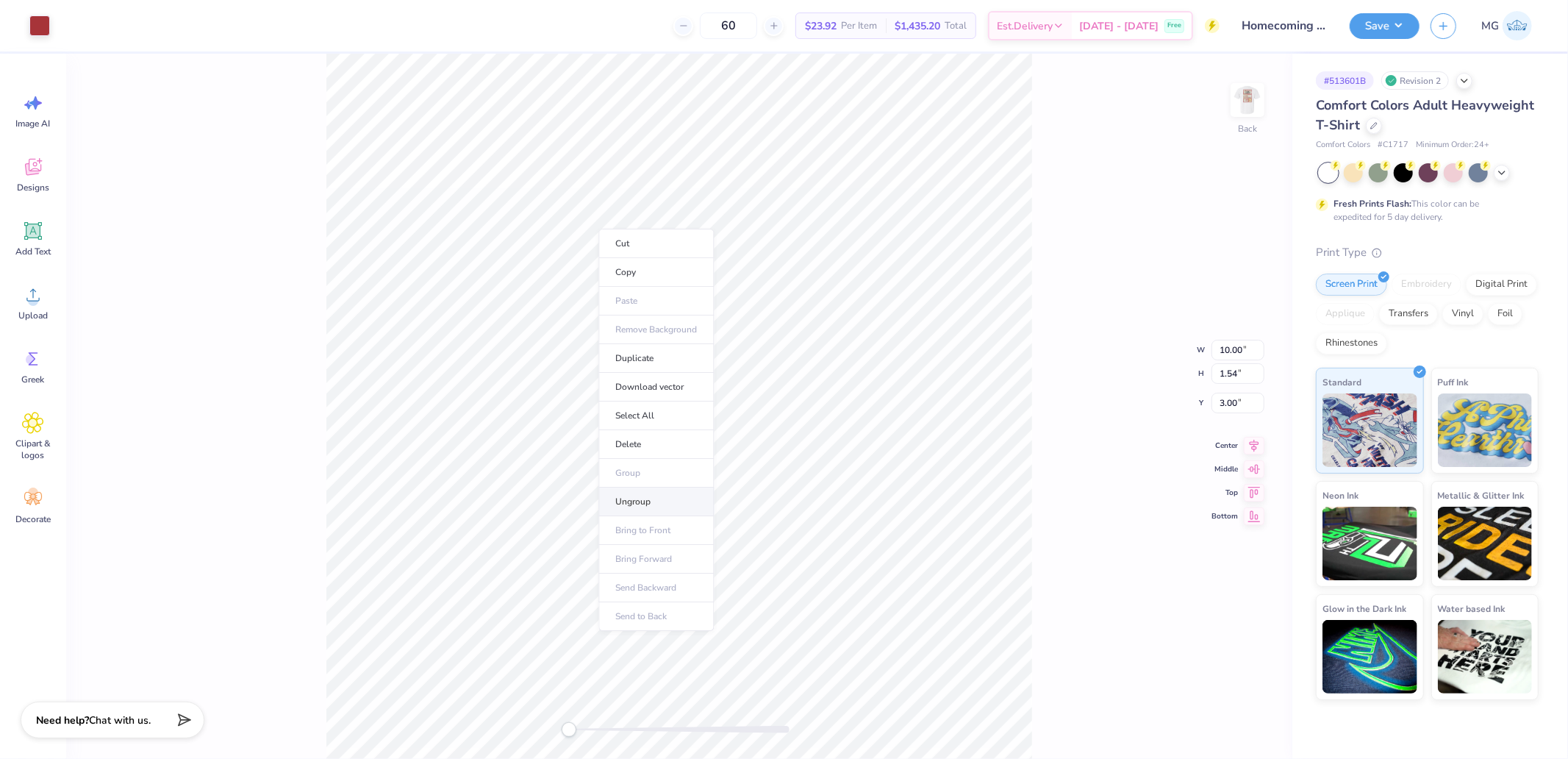
click at [650, 488] on li "Ungroup" at bounding box center [656, 501] width 116 height 28
click at [796, 396] on li "Download vector" at bounding box center [794, 399] width 116 height 28
click at [1074, 219] on div "Back W 10.00 10.00 " H 1.54 1.54 " Y 3.00 3.00 " Center Middle Top Bottom" at bounding box center [678, 406] width 1225 height 705
click at [1236, 105] on img at bounding box center [1247, 99] width 59 height 59
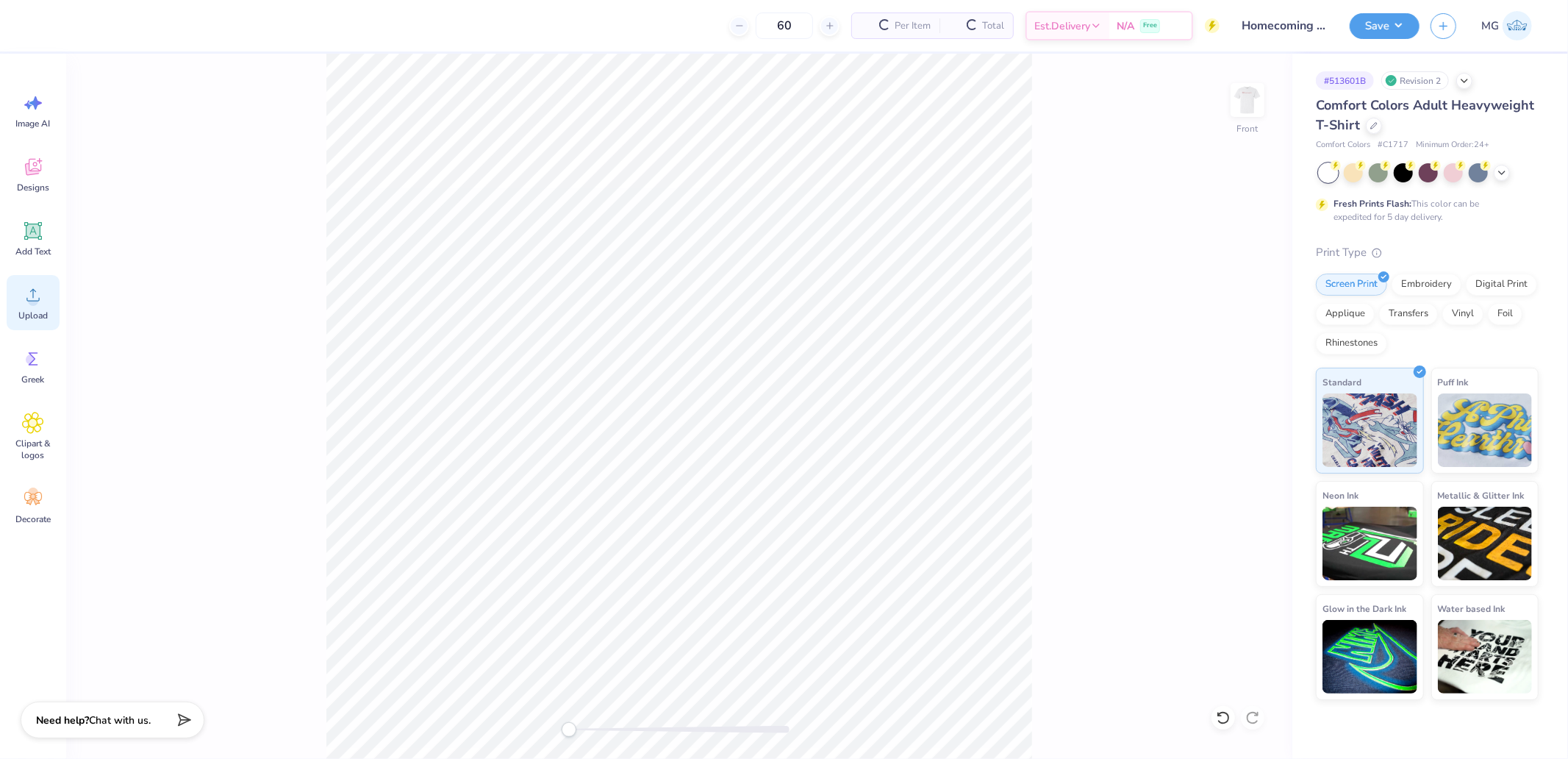
click at [32, 294] on icon at bounding box center [33, 295] width 22 height 22
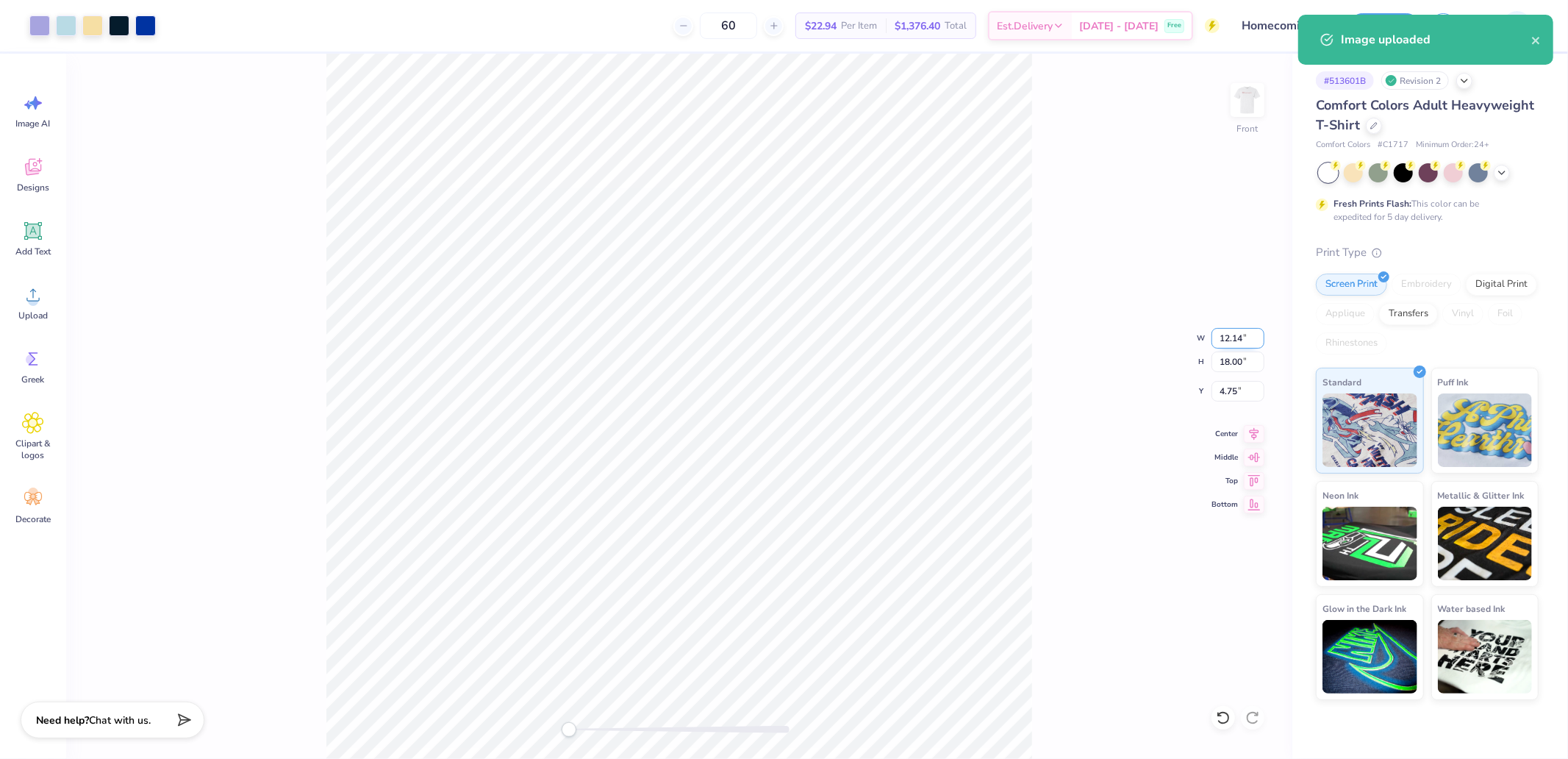
drag, startPoint x: 1231, startPoint y: 346, endPoint x: 1224, endPoint y: 339, distance: 9.9
click at [1230, 346] on input "12.14" at bounding box center [1237, 338] width 53 height 21
type input "9.00"
type input "13.34"
type input "7.08"
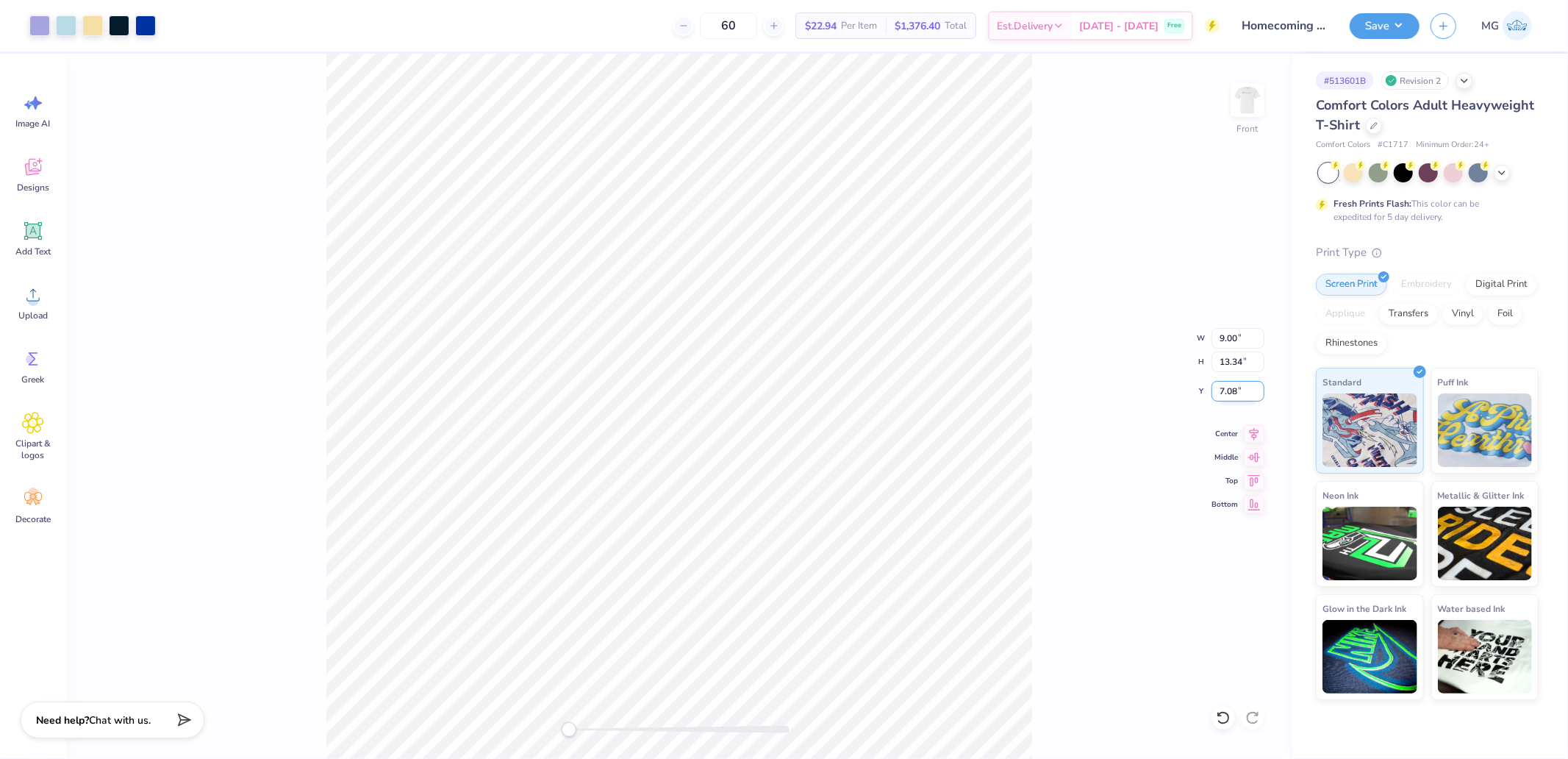
click at [1231, 397] on input "7.08" at bounding box center [1237, 391] width 53 height 21
type input "3"
click at [1261, 91] on img at bounding box center [1247, 99] width 59 height 59
click at [41, 31] on div at bounding box center [39, 24] width 21 height 21
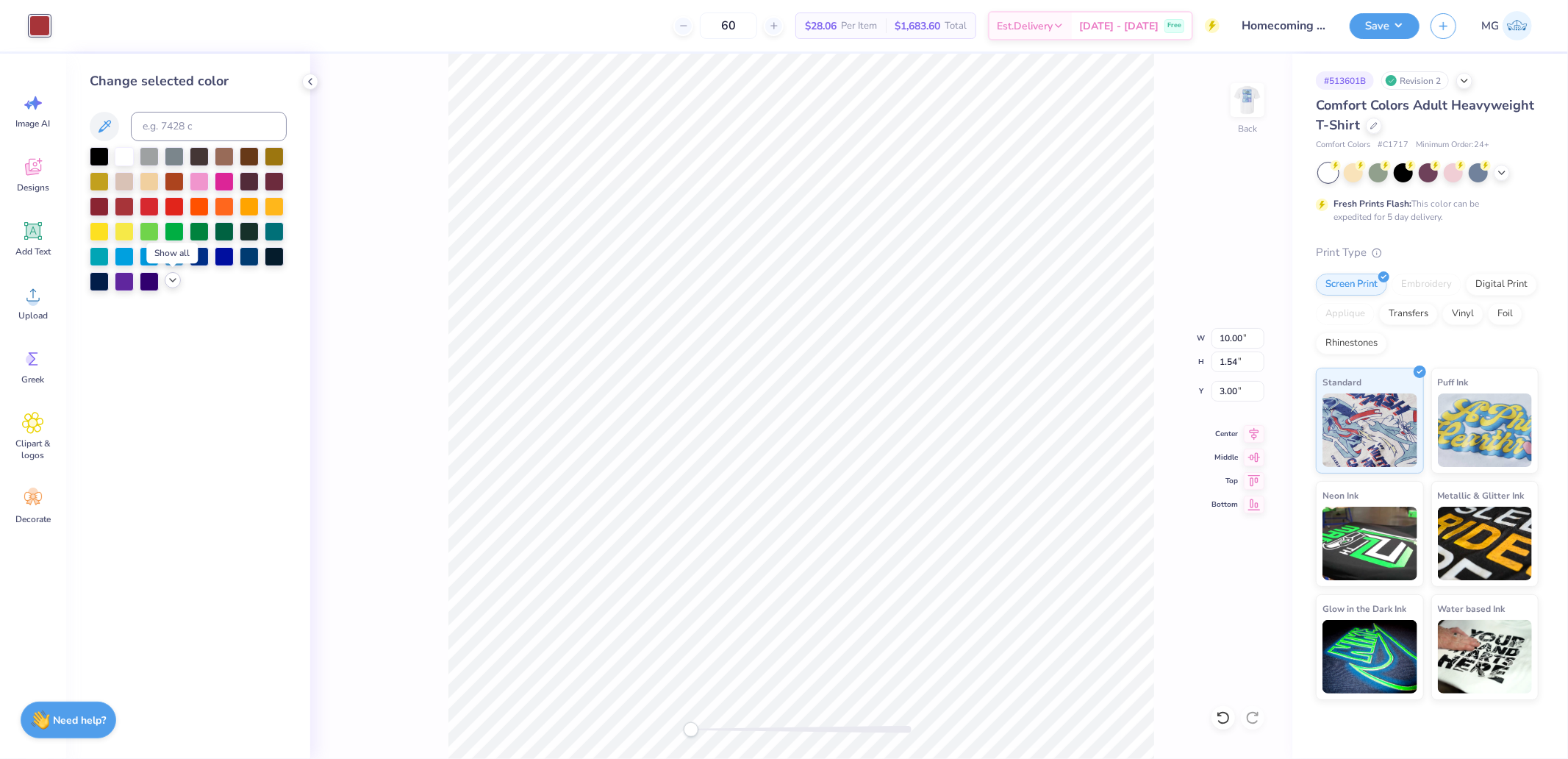
click at [170, 278] on icon at bounding box center [173, 280] width 12 height 12
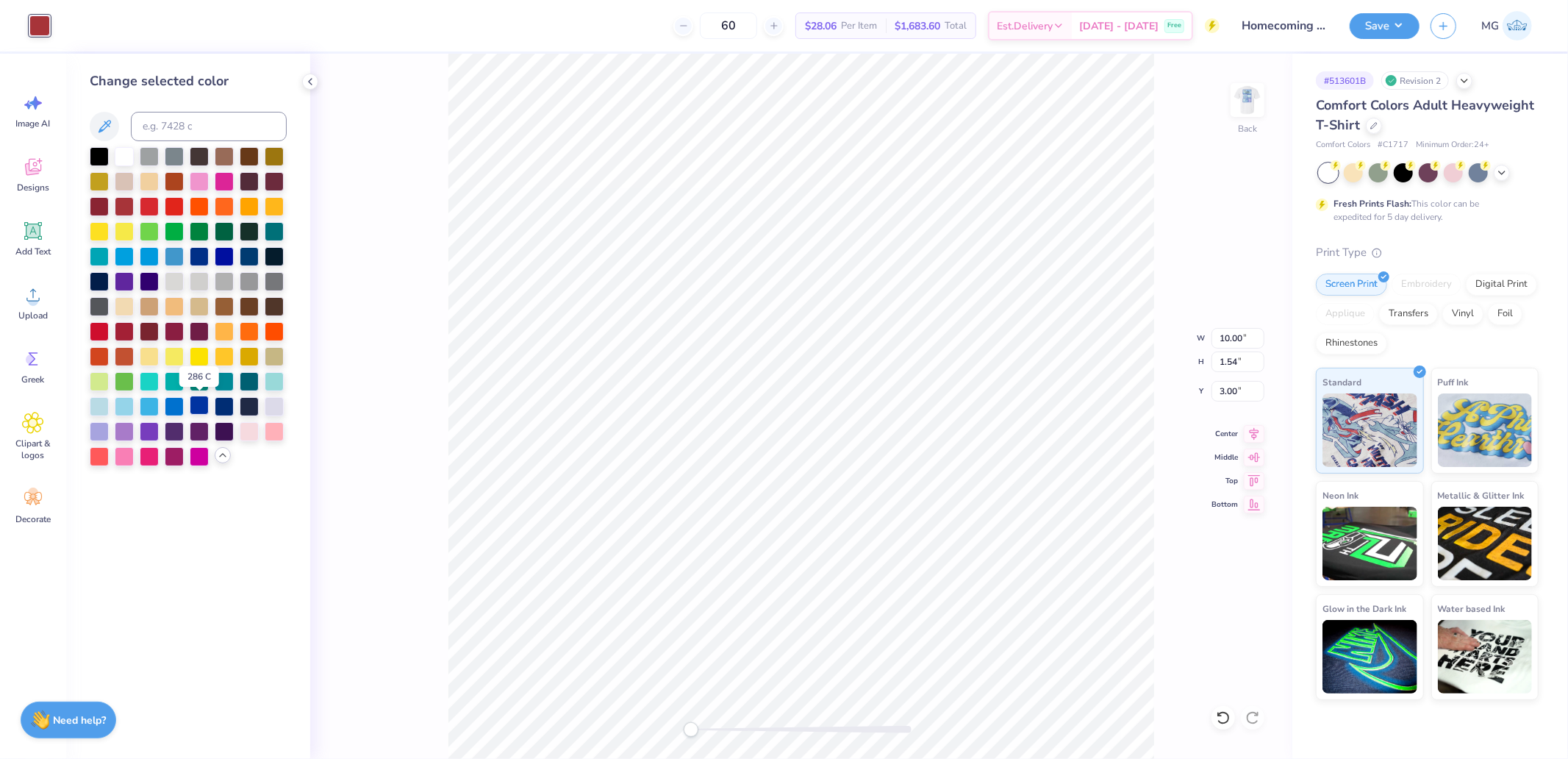
click at [200, 405] on div at bounding box center [199, 405] width 19 height 19
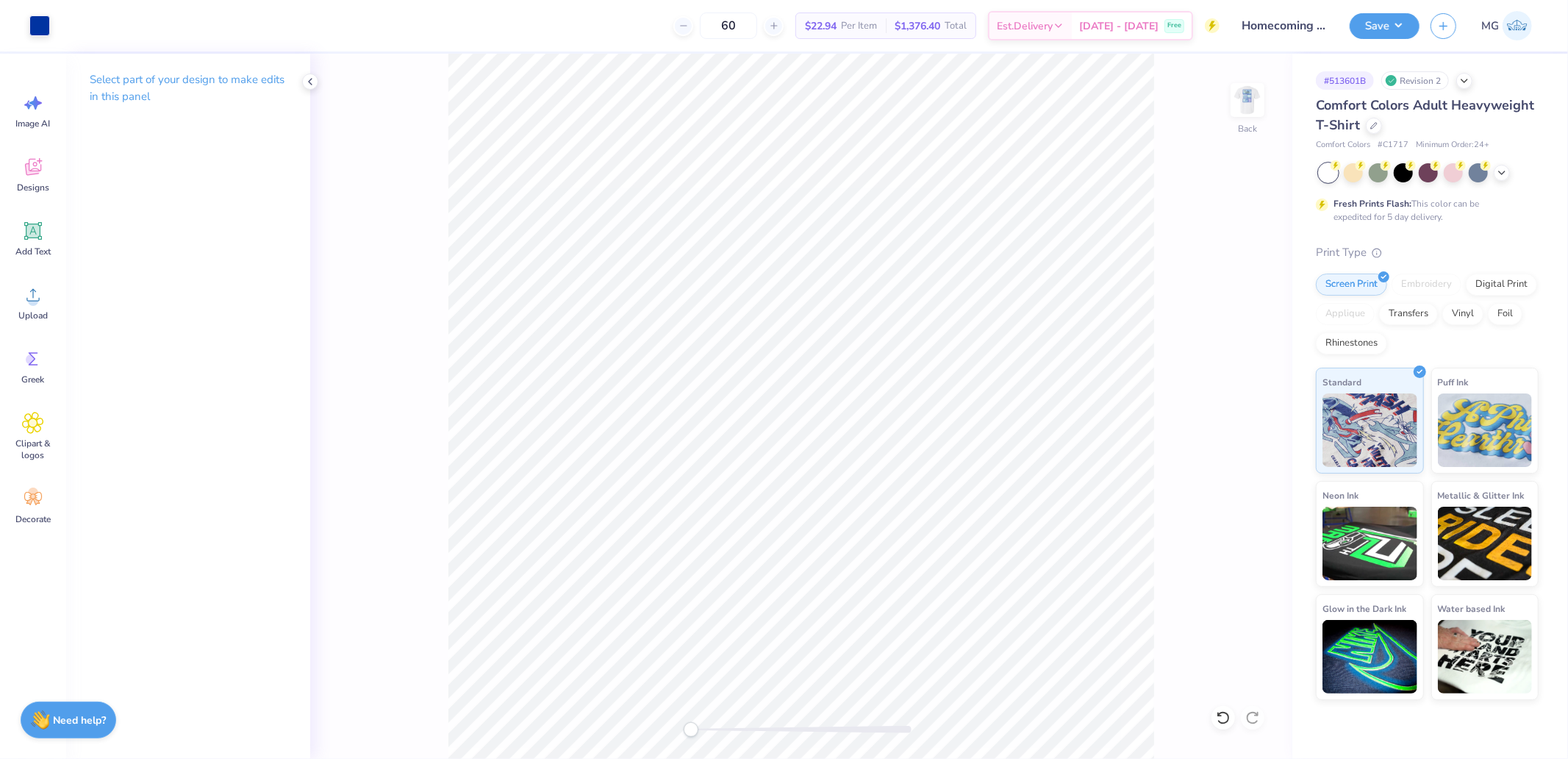
click at [1353, 39] on div "Save MG" at bounding box center [1458, 26] width 218 height 51
click at [1390, 28] on button "Save" at bounding box center [1385, 24] width 70 height 26
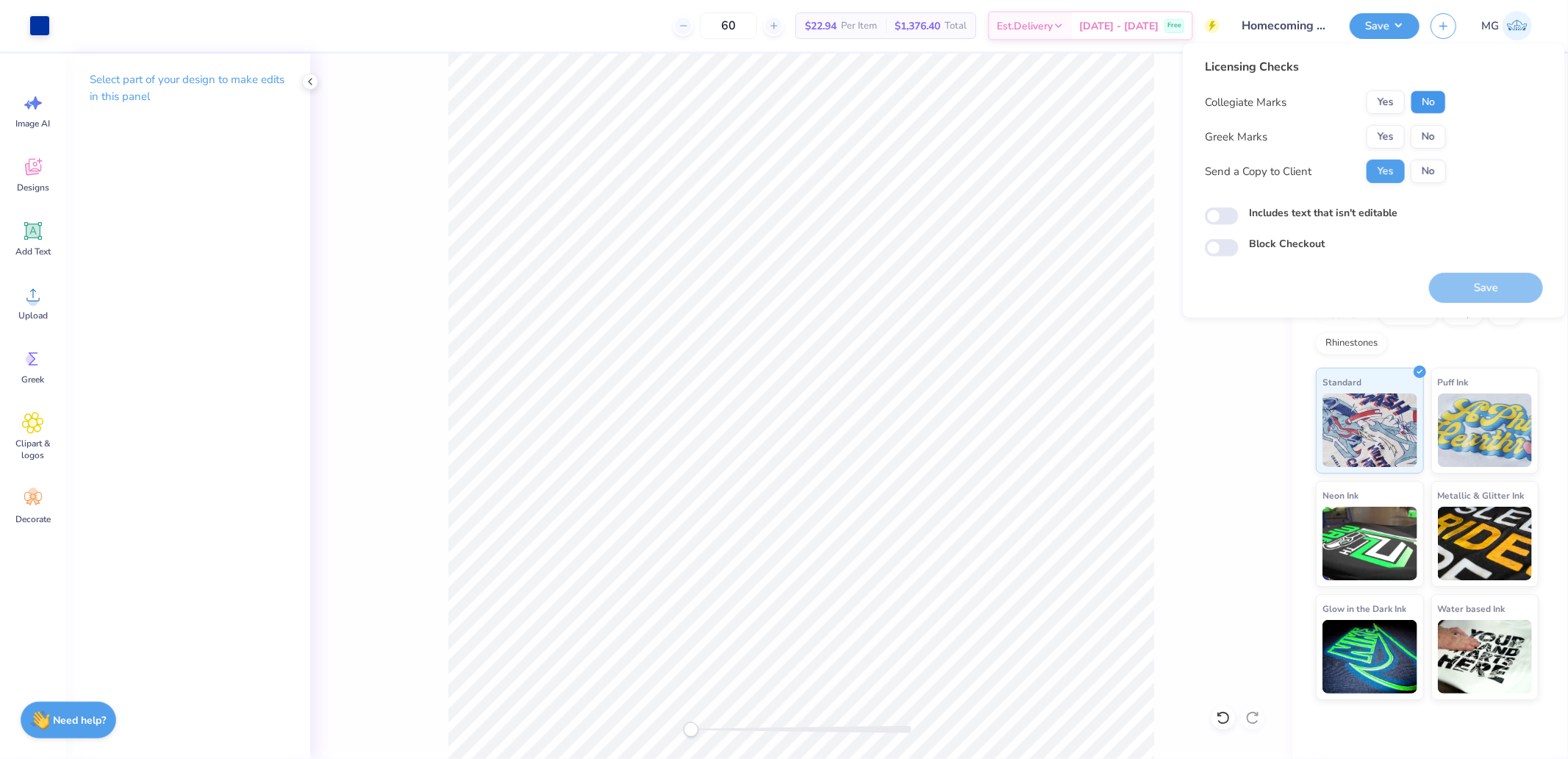
click at [1430, 107] on button "No" at bounding box center [1428, 102] width 35 height 23
click at [1426, 142] on button "No" at bounding box center [1428, 136] width 35 height 23
click at [1216, 213] on input "Includes text that isn't editable" at bounding box center [1221, 216] width 33 height 18
checkbox input "true"
click at [1480, 308] on div "Licensing Checks Collegiate Marks Yes No Greek Marks Yes No Send a Copy to Clie…" at bounding box center [1374, 181] width 382 height 274
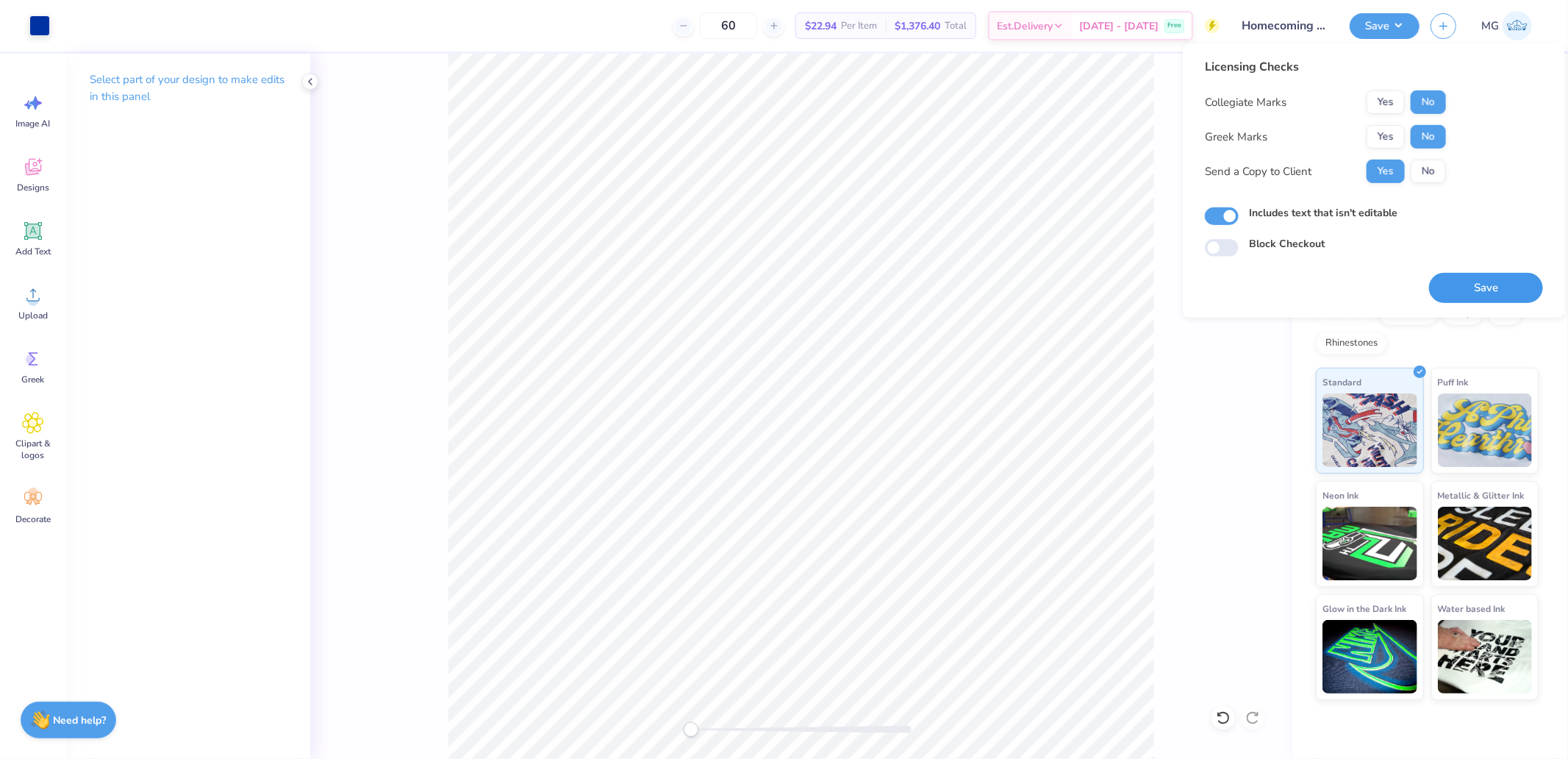
click at [1481, 290] on button "Save" at bounding box center [1485, 287] width 114 height 30
